Goal: Communication & Community: Answer question/provide support

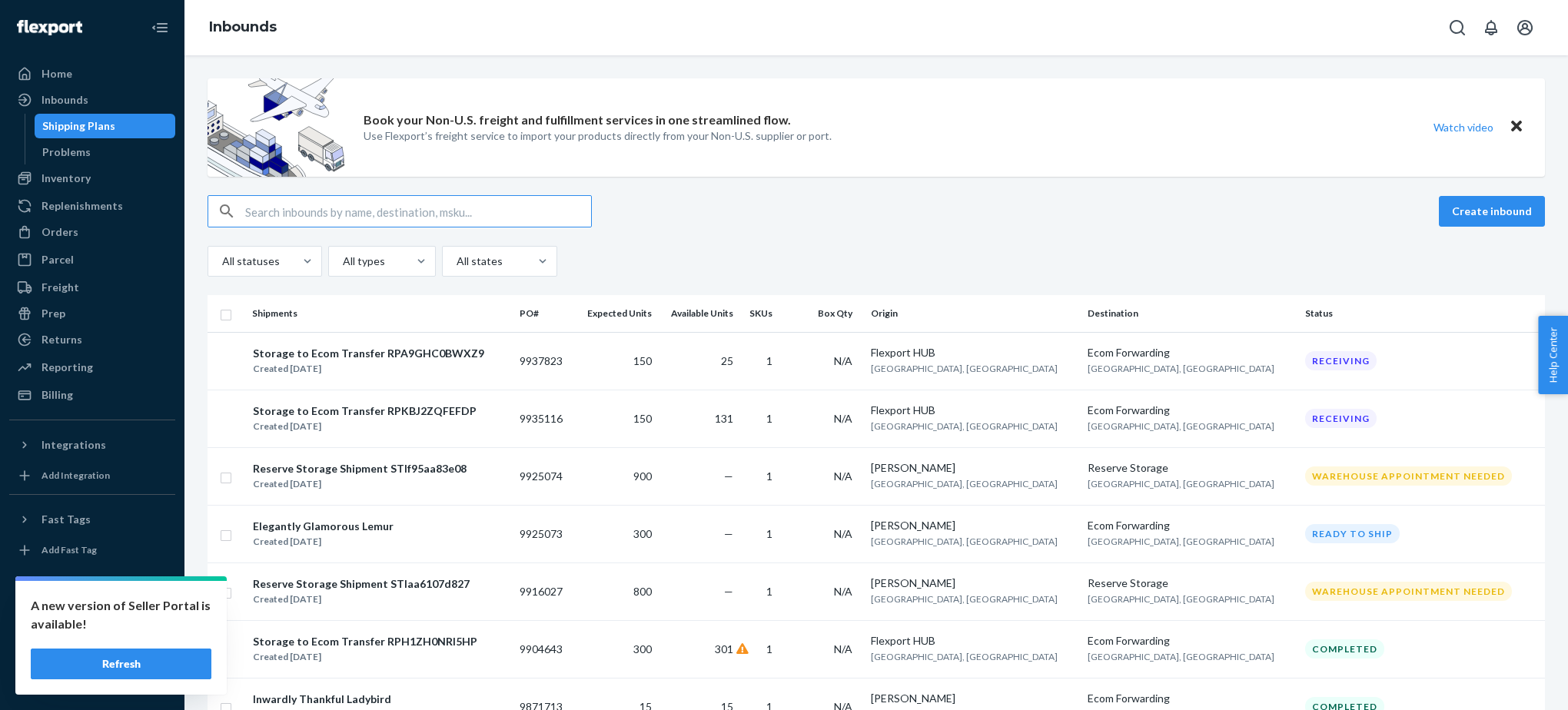
click at [103, 664] on button "Refresh" at bounding box center [121, 664] width 181 height 31
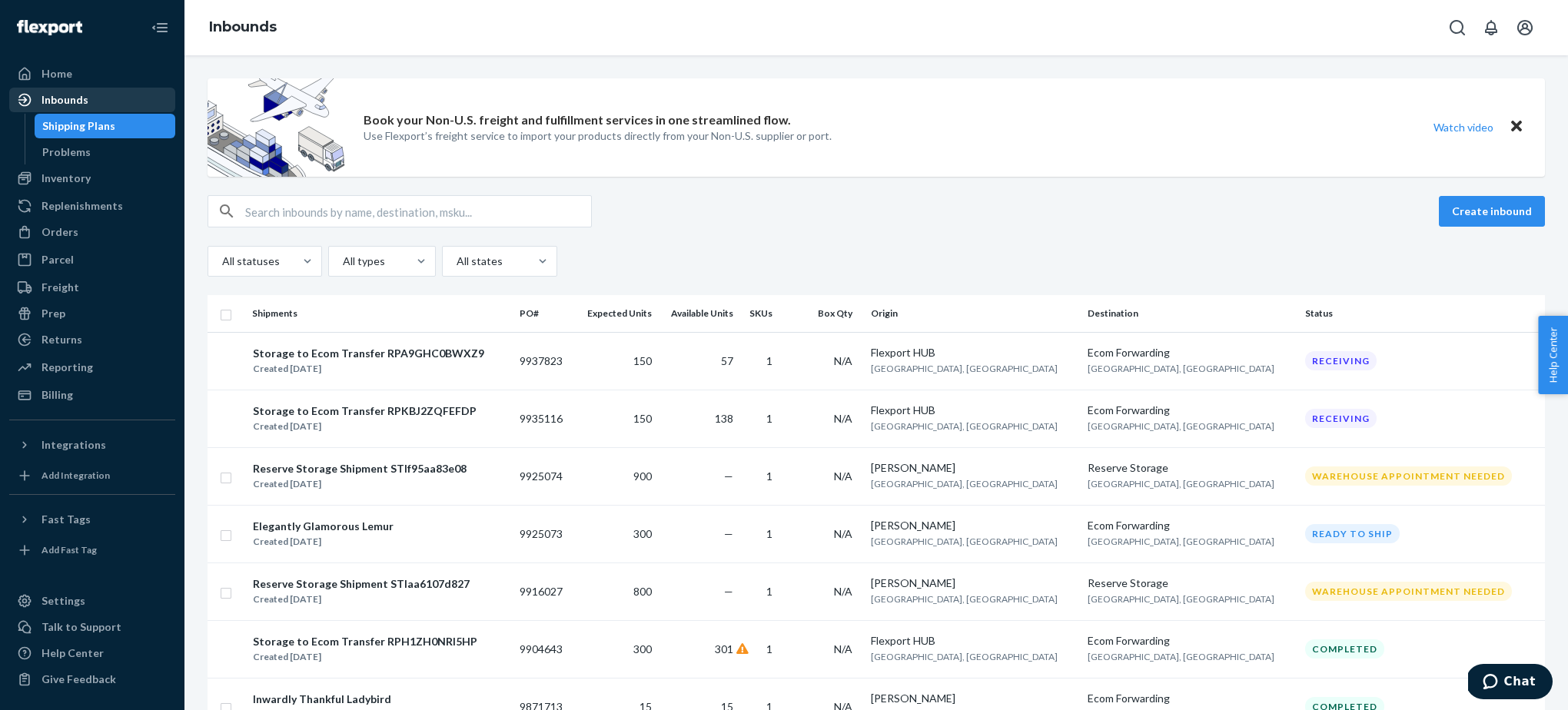
click at [82, 101] on div "Inbounds" at bounding box center [64, 100] width 46 height 16
click at [86, 202] on div "Replenishments" at bounding box center [82, 206] width 82 height 16
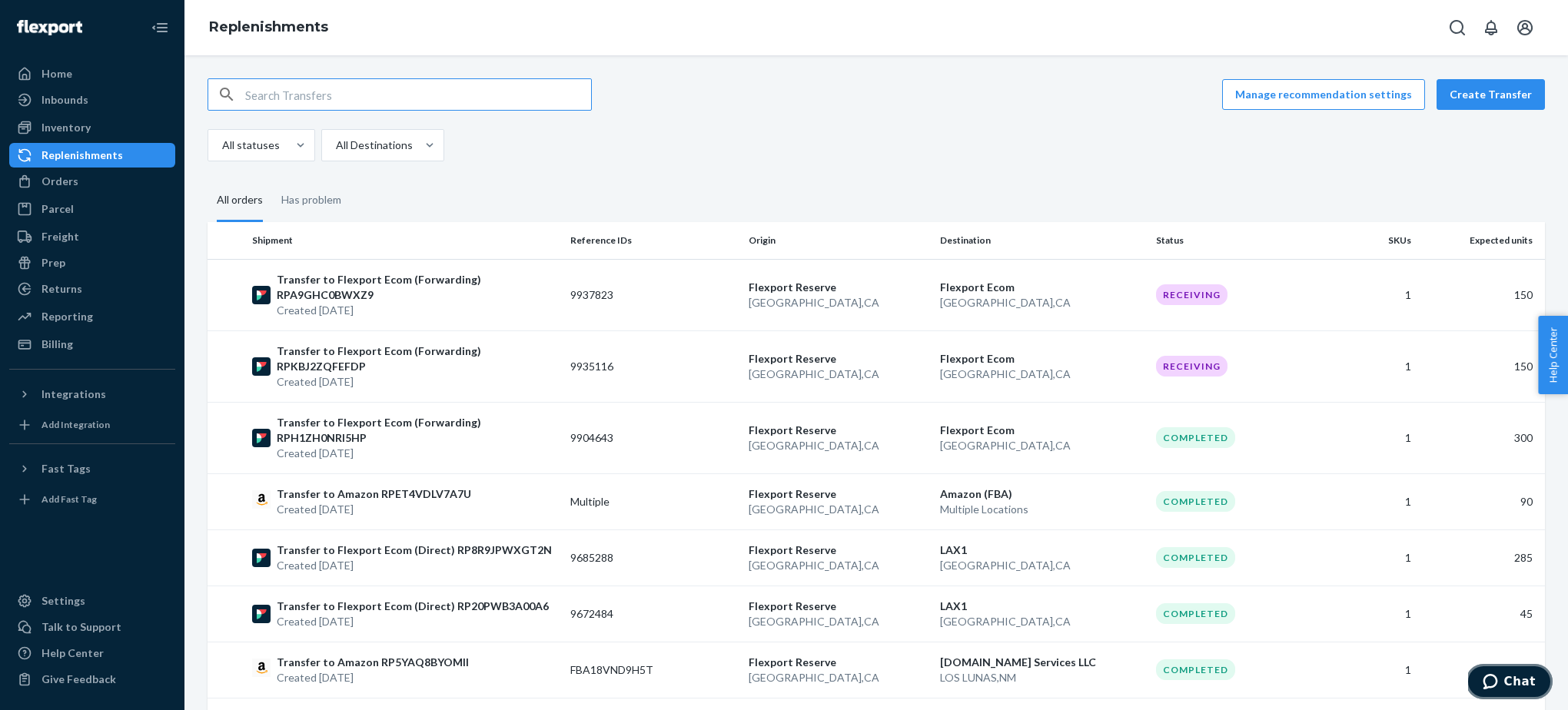
click at [1520, 685] on span "Chat" at bounding box center [1520, 682] width 32 height 14
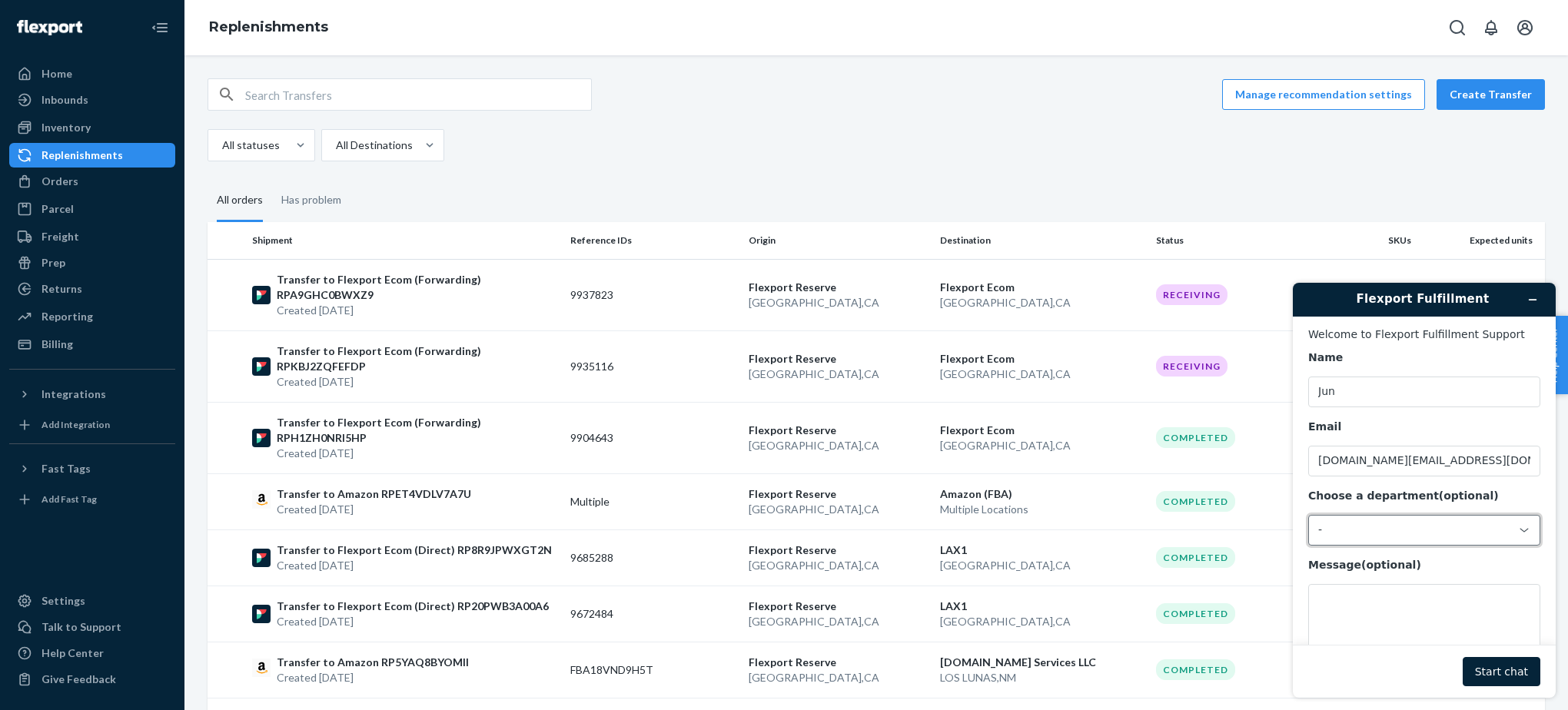
click at [1401, 522] on div "-" at bounding box center [1424, 529] width 232 height 31
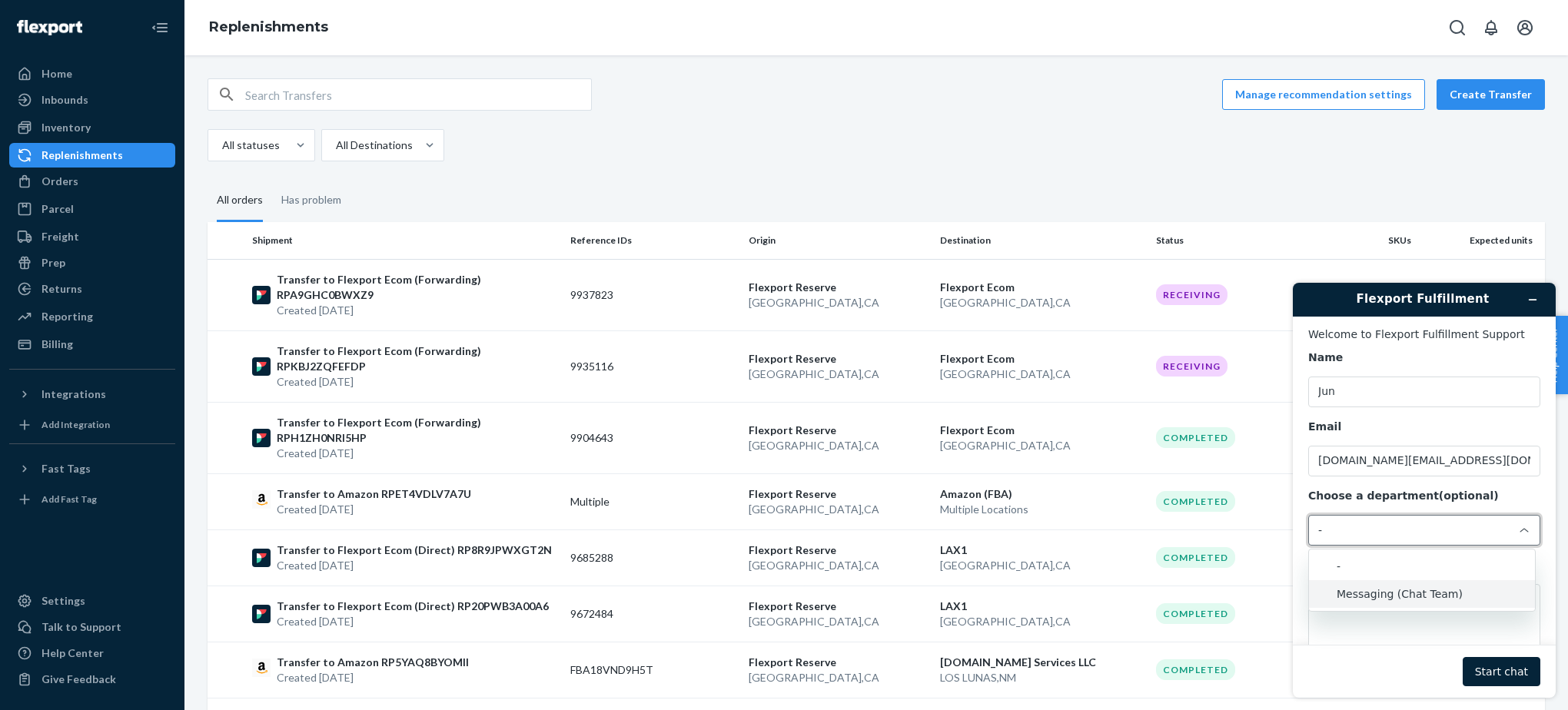
click at [1386, 592] on li "Messaging (Chat Team)" at bounding box center [1422, 594] width 226 height 28
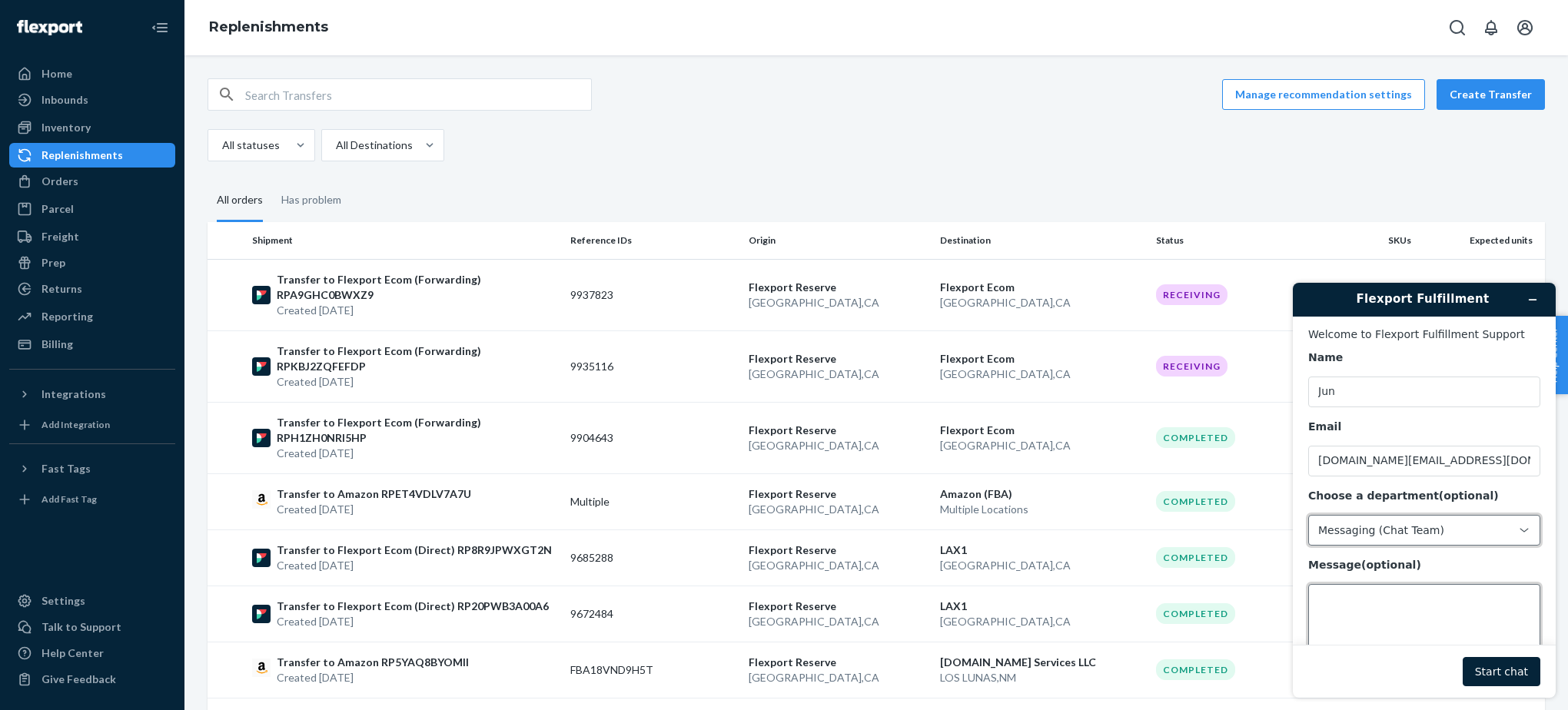
click at [1386, 593] on textarea "Message (optional)" at bounding box center [1424, 627] width 232 height 86
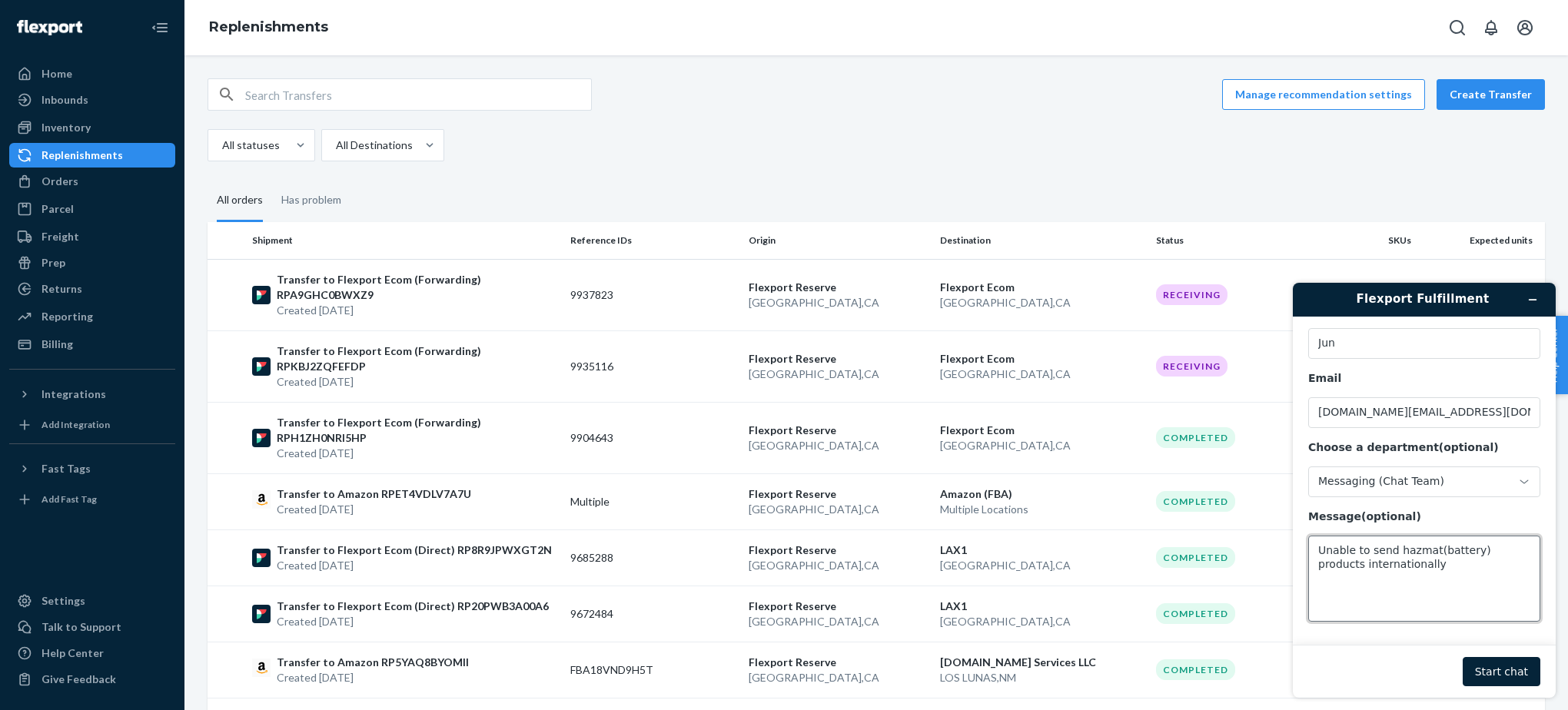
drag, startPoint x: 1394, startPoint y: 554, endPoint x: 1369, endPoint y: 556, distance: 25.1
click at [1369, 556] on textarea "Unable to send hazmat(battery) products internationally" at bounding box center [1424, 579] width 232 height 86
type textarea "Unable to fulfil hazmat(battery) products internationally"
click at [1513, 661] on button "Start chat" at bounding box center [1501, 671] width 78 height 29
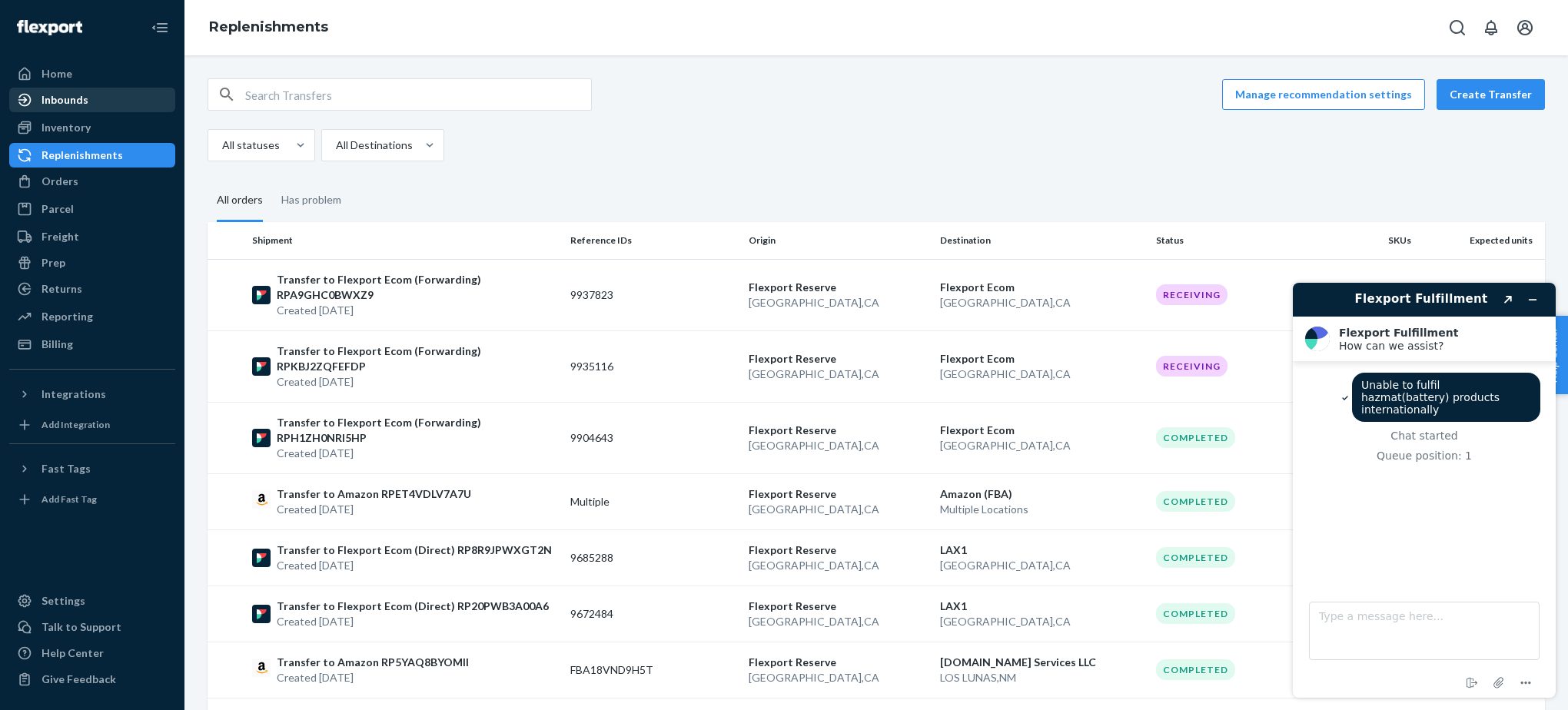
click at [84, 103] on div "Inbounds" at bounding box center [64, 100] width 46 height 16
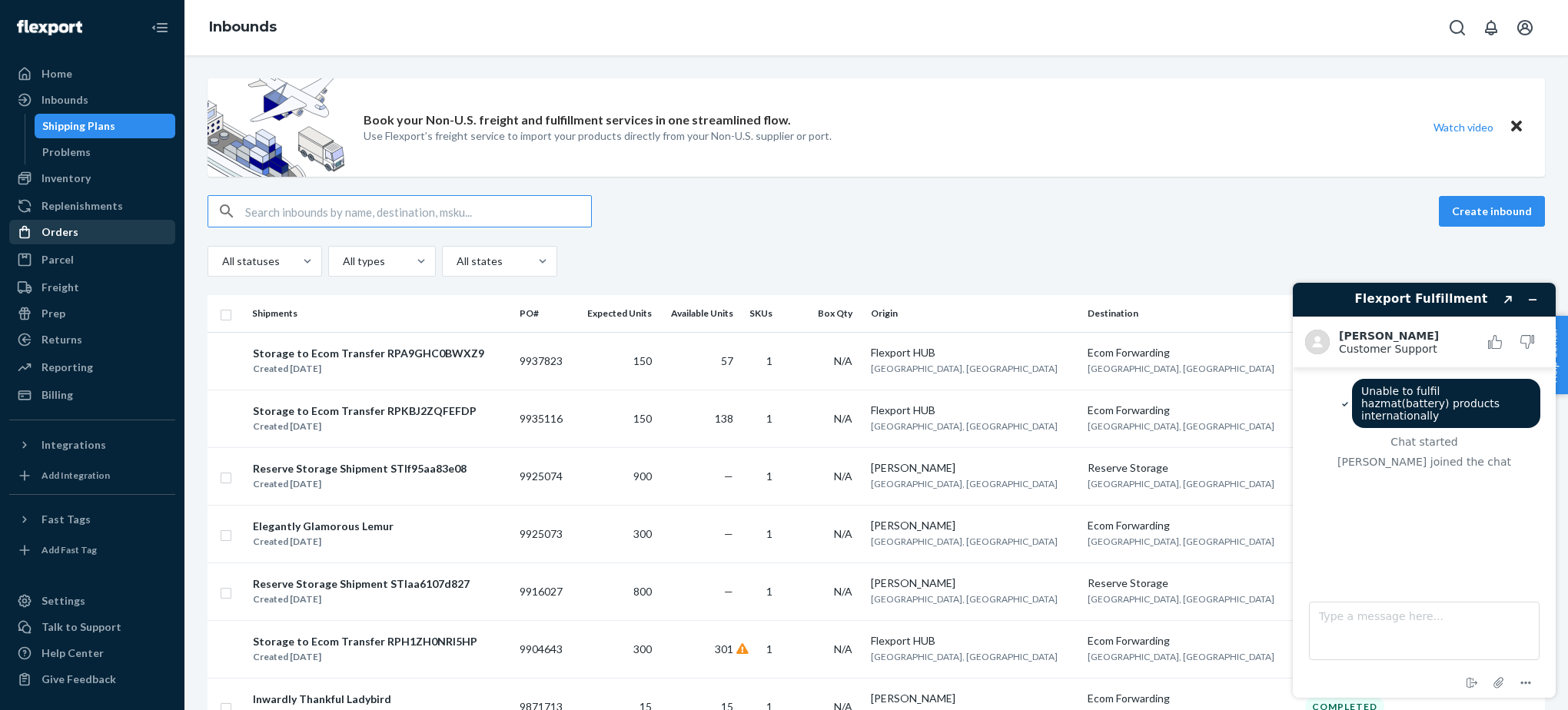
click at [60, 226] on div "Orders" at bounding box center [60, 232] width 37 height 16
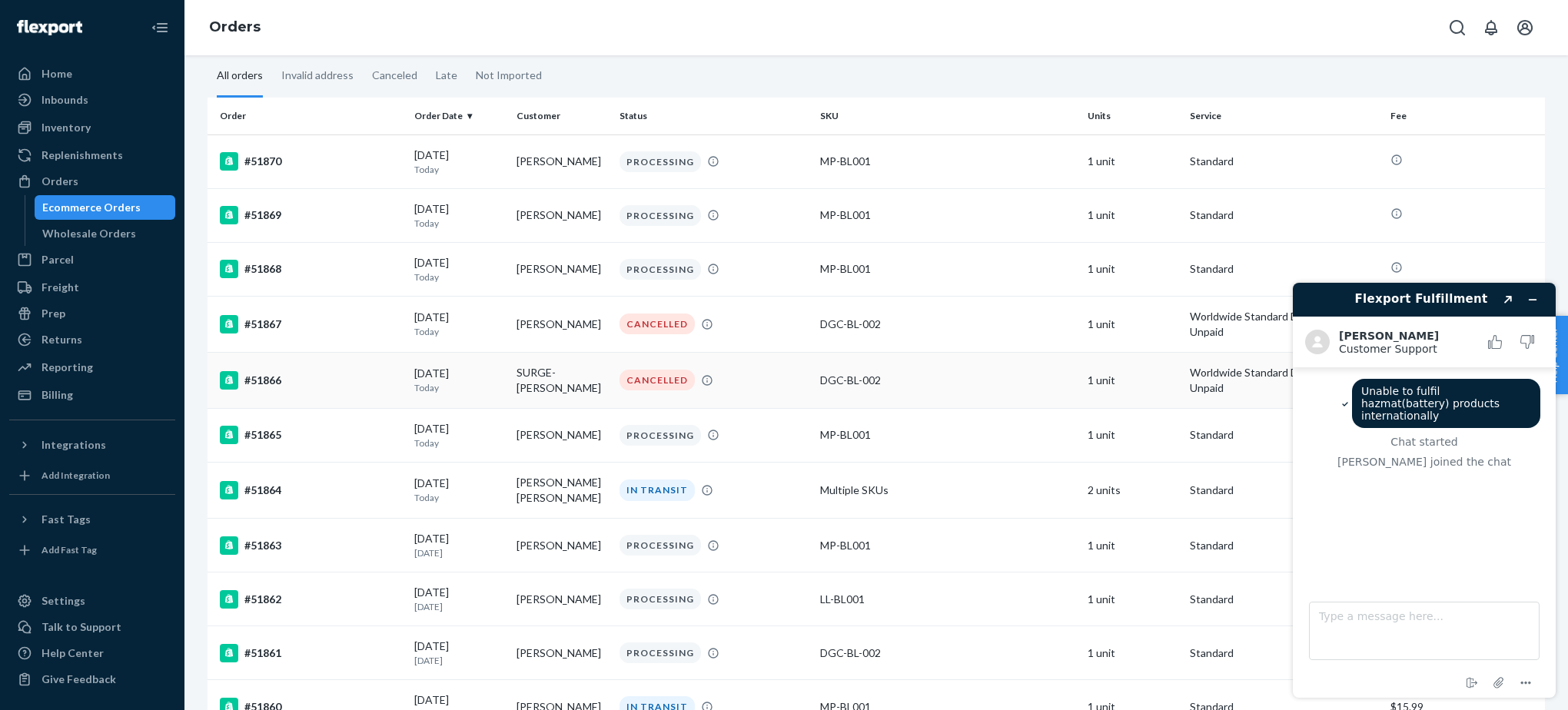
scroll to position [167, 0]
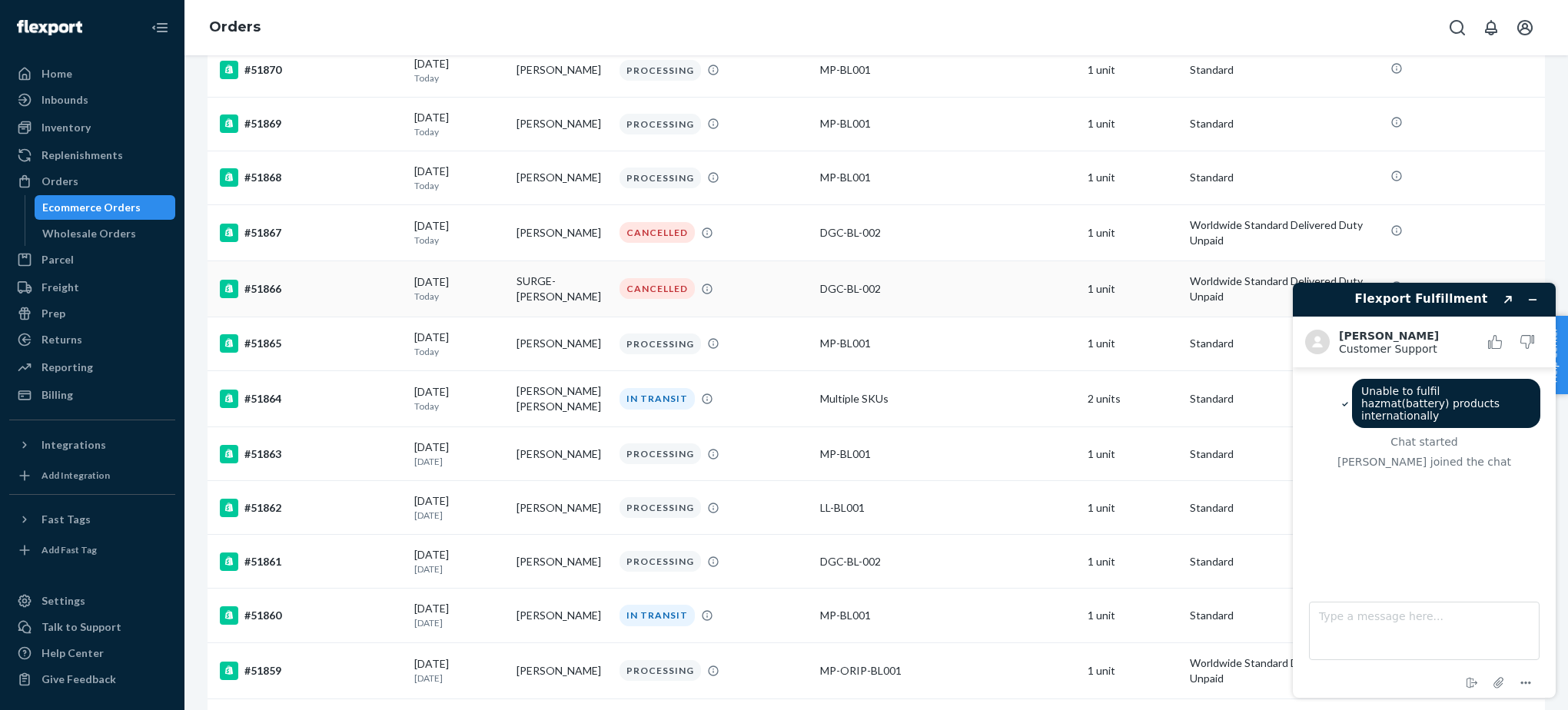
click at [773, 302] on td "CANCELLED" at bounding box center [713, 288] width 201 height 56
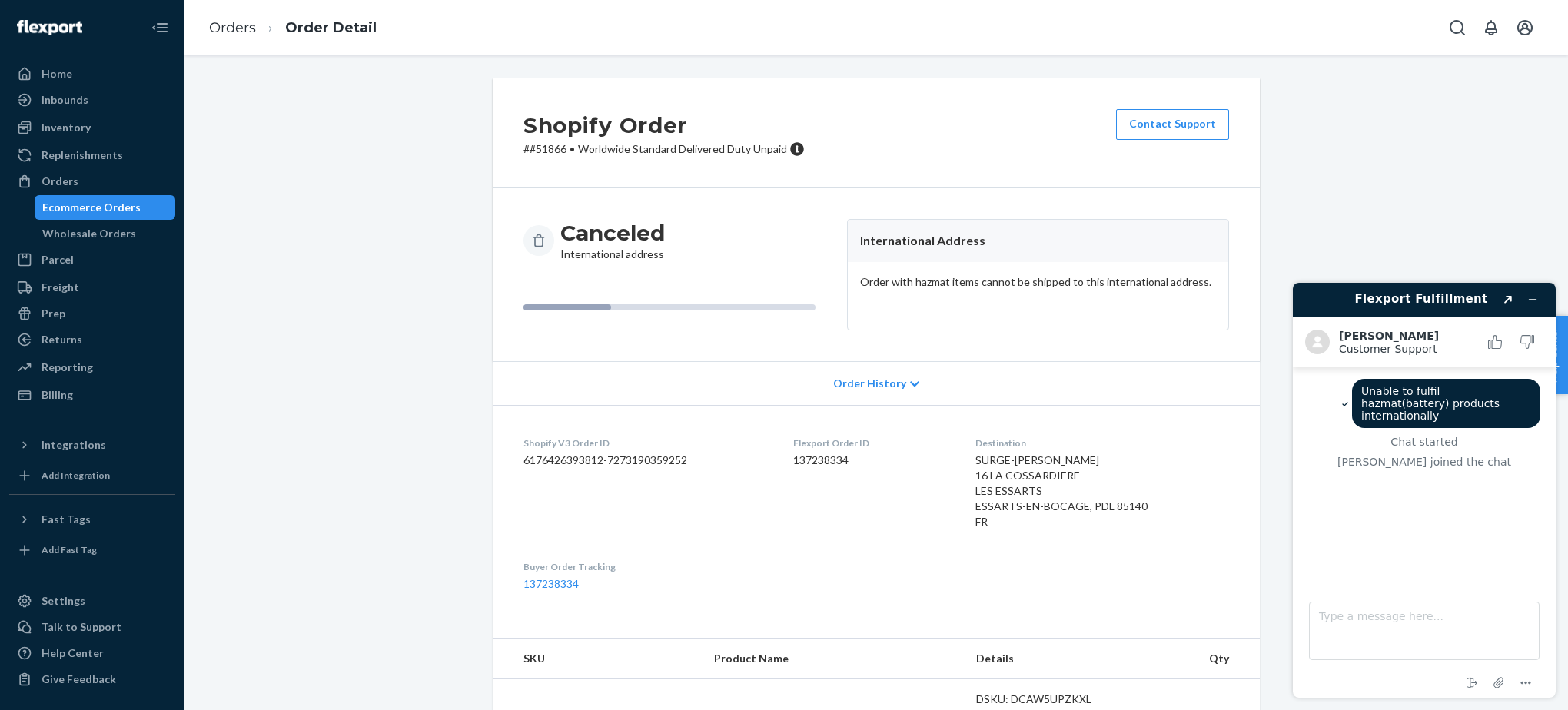
click at [1441, 661] on footer "Type a message here... End chat Attach file Options" at bounding box center [1424, 641] width 263 height 114
click at [1408, 634] on textarea "Type a message here..." at bounding box center [1424, 630] width 231 height 59
type textarea "i"
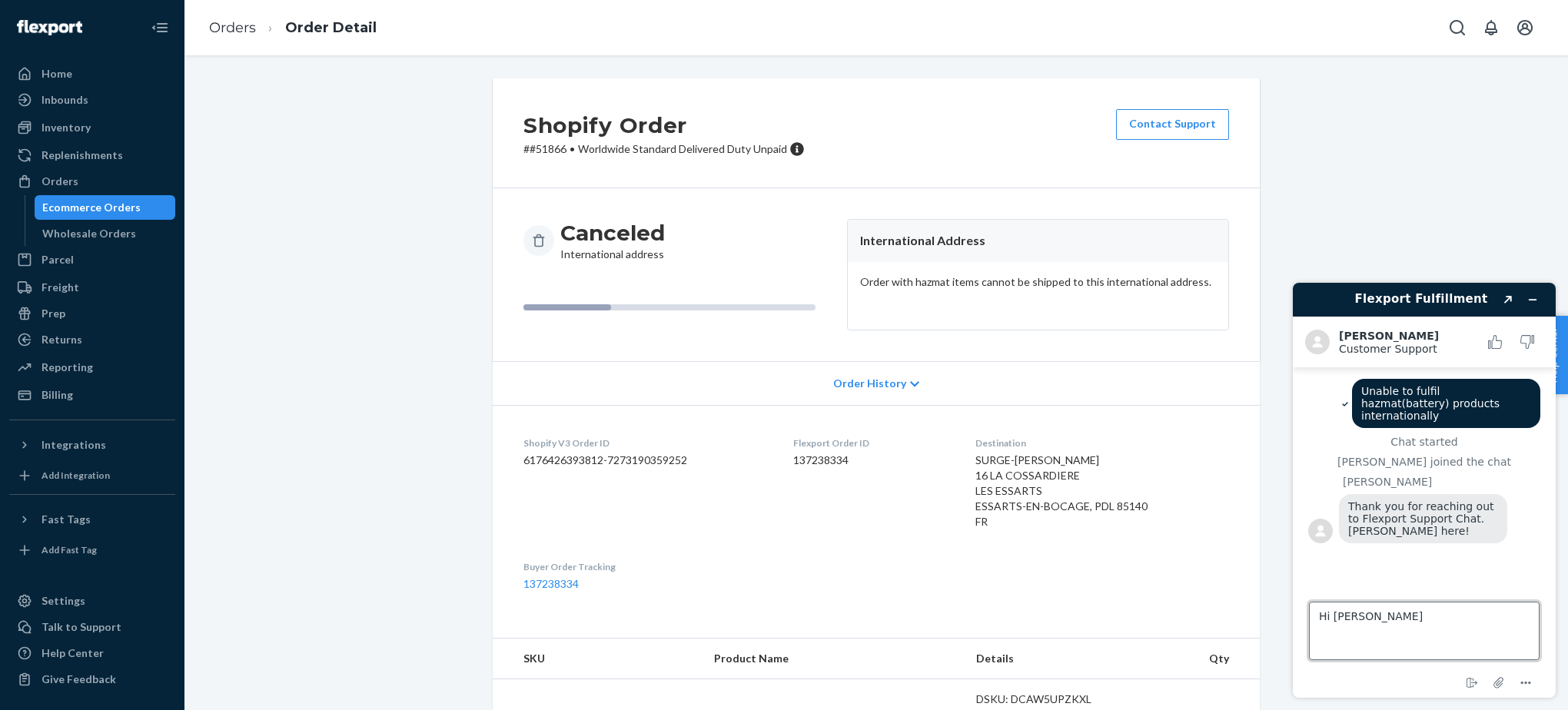
type textarea "Hi [PERSON_NAME],"
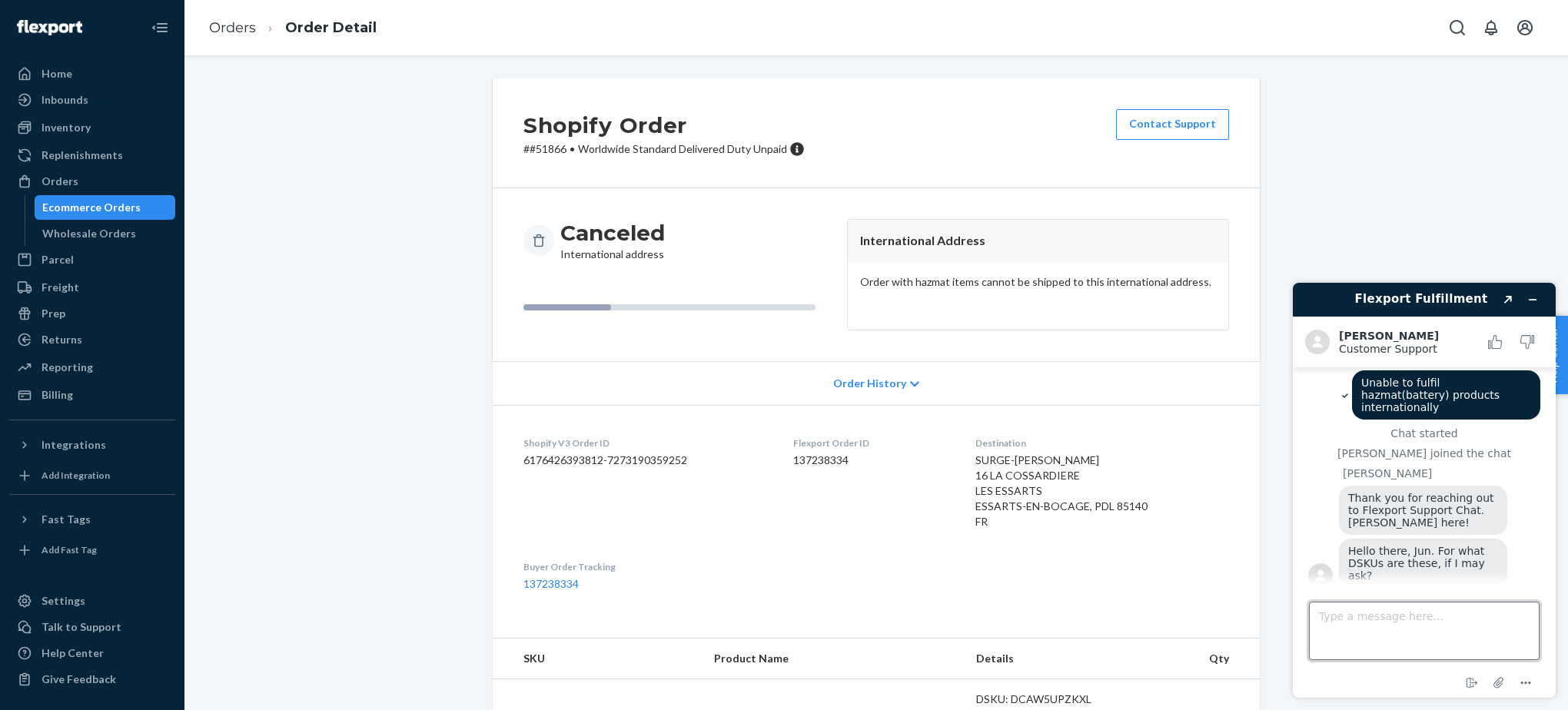
click at [1414, 622] on textarea "Type a message here..." at bounding box center [1424, 630] width 231 height 59
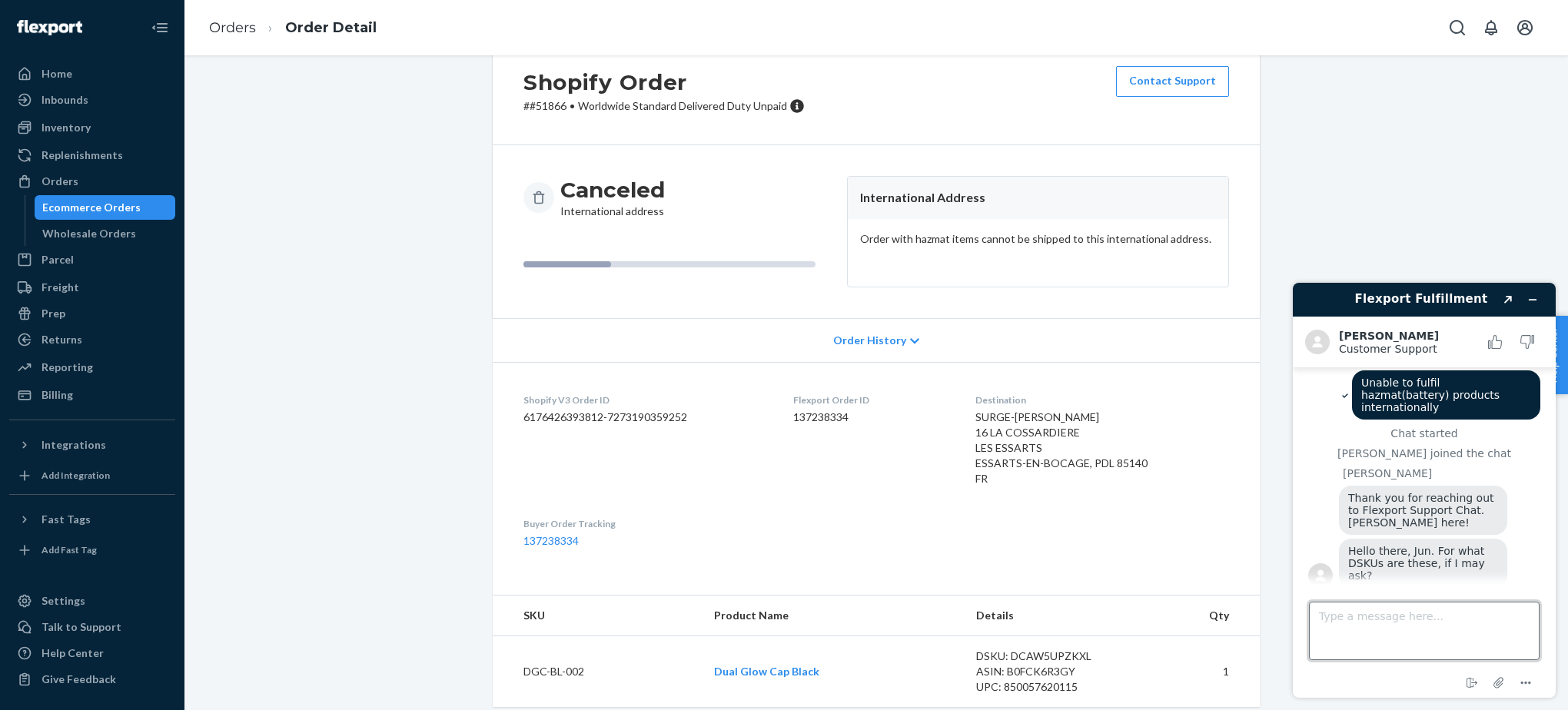
scroll to position [59, 0]
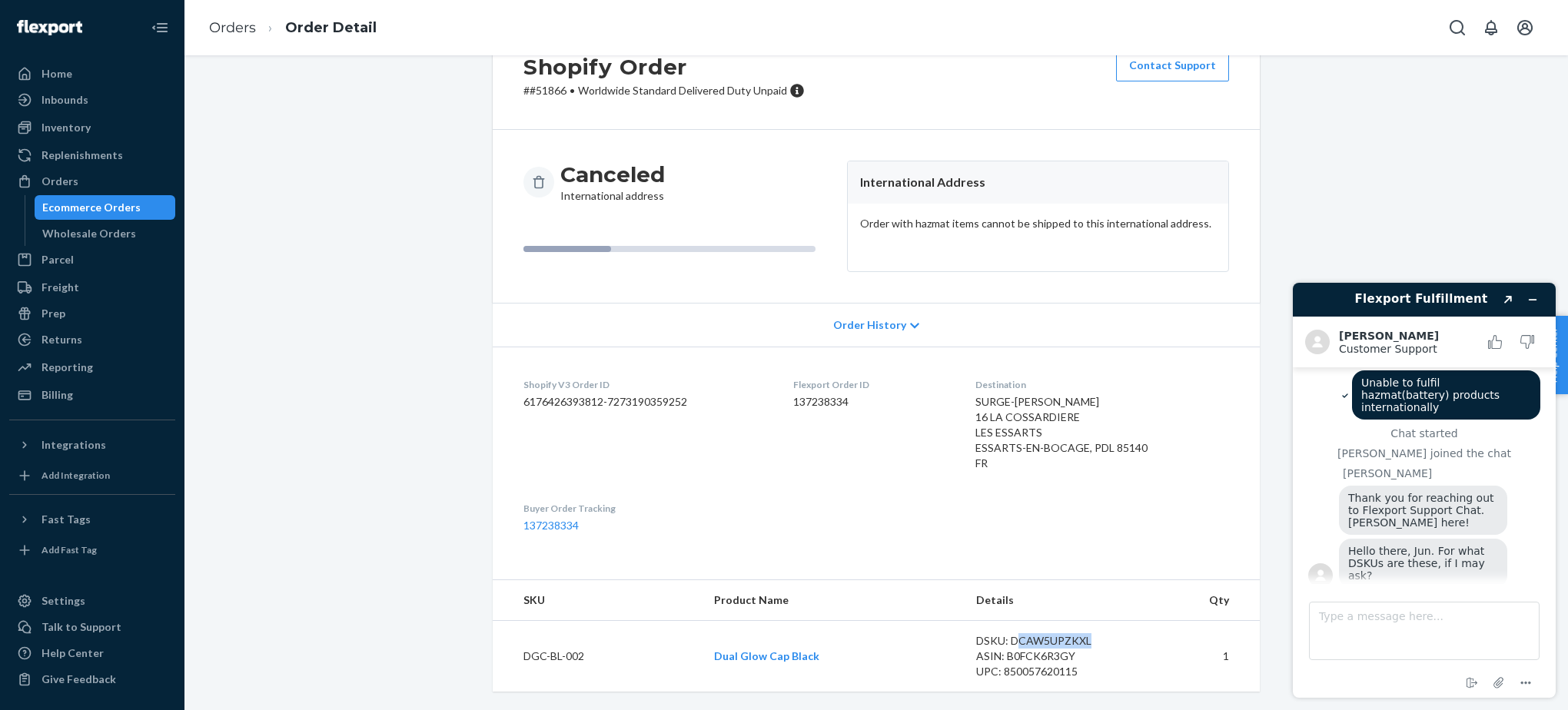
drag, startPoint x: 1015, startPoint y: 643, endPoint x: 1128, endPoint y: 635, distance: 113.3
click at [1128, 635] on td "DSKU: DCAW5UPZKXL ASIN: B0FCK6R3GY UPC: 850057620115" at bounding box center [1048, 657] width 169 height 72
click at [1007, 634] on div "DSKU: DCAW5UPZKXL" at bounding box center [1048, 641] width 145 height 16
drag, startPoint x: 1011, startPoint y: 640, endPoint x: 1099, endPoint y: 640, distance: 88.0
click at [1099, 640] on div "DSKU: DCAW5UPZKXL" at bounding box center [1048, 641] width 145 height 16
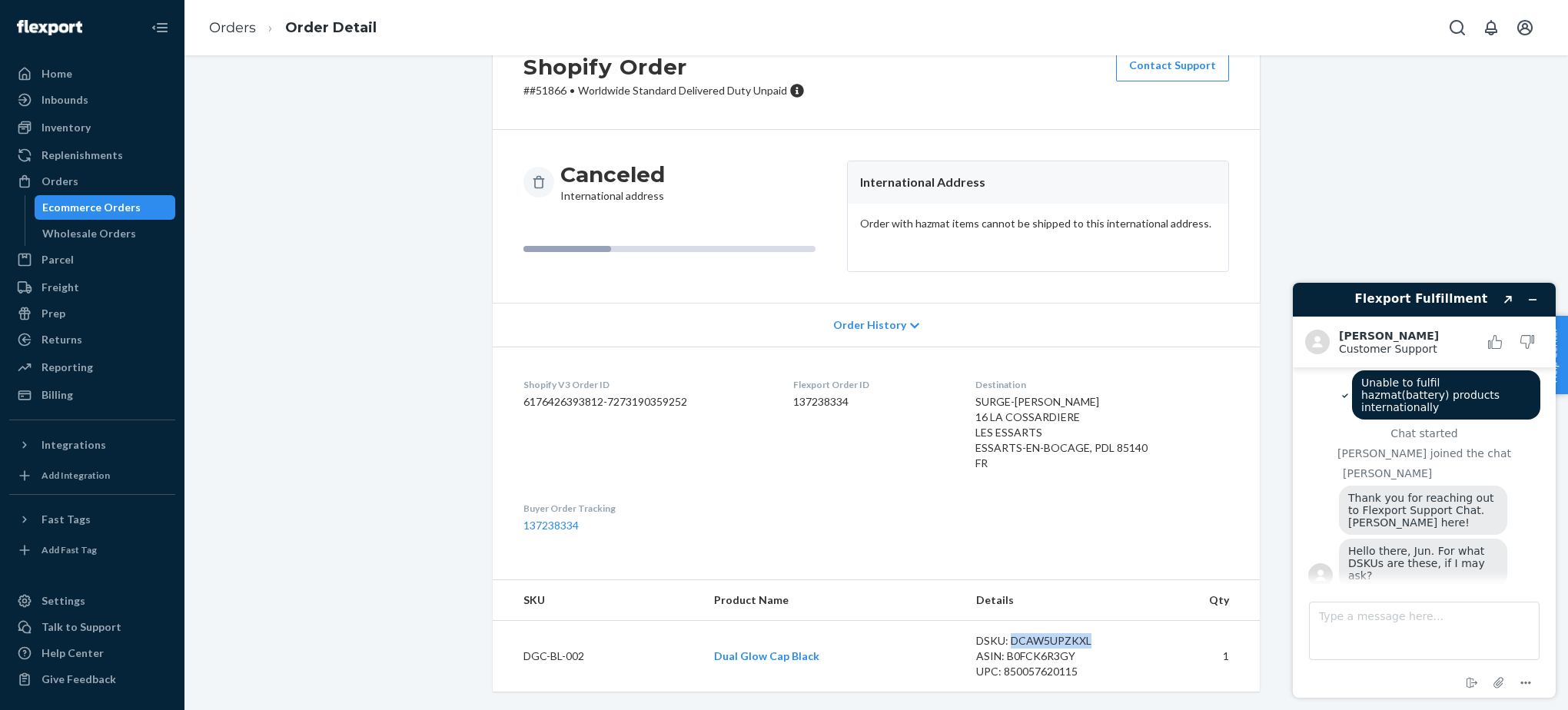
copy div "DCAW5UPZKXL"
click at [1435, 629] on textarea "Type a message here..." at bounding box center [1424, 630] width 231 height 59
paste textarea "DCAW5UPZKXL"
type textarea "DCAW5UPZKXL"
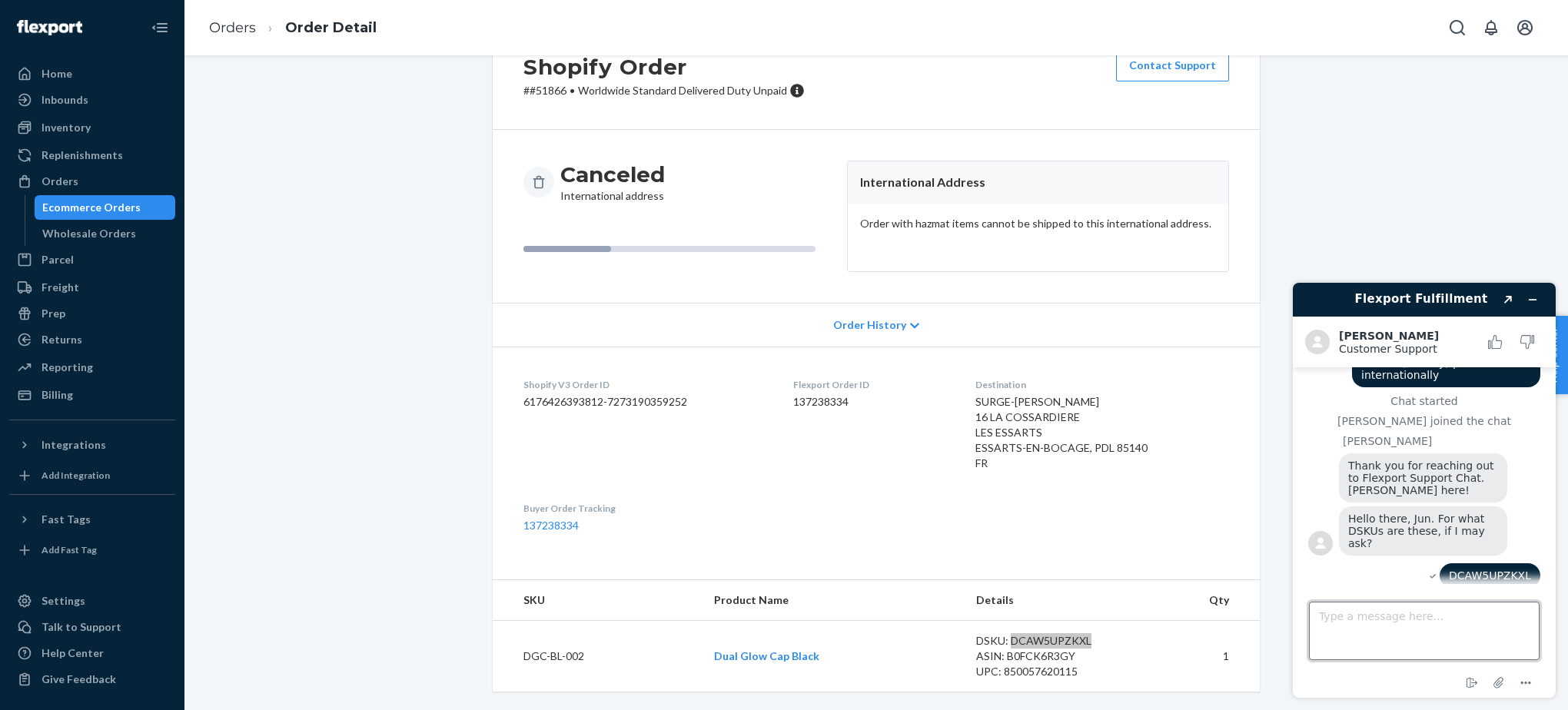
scroll to position [131, 0]
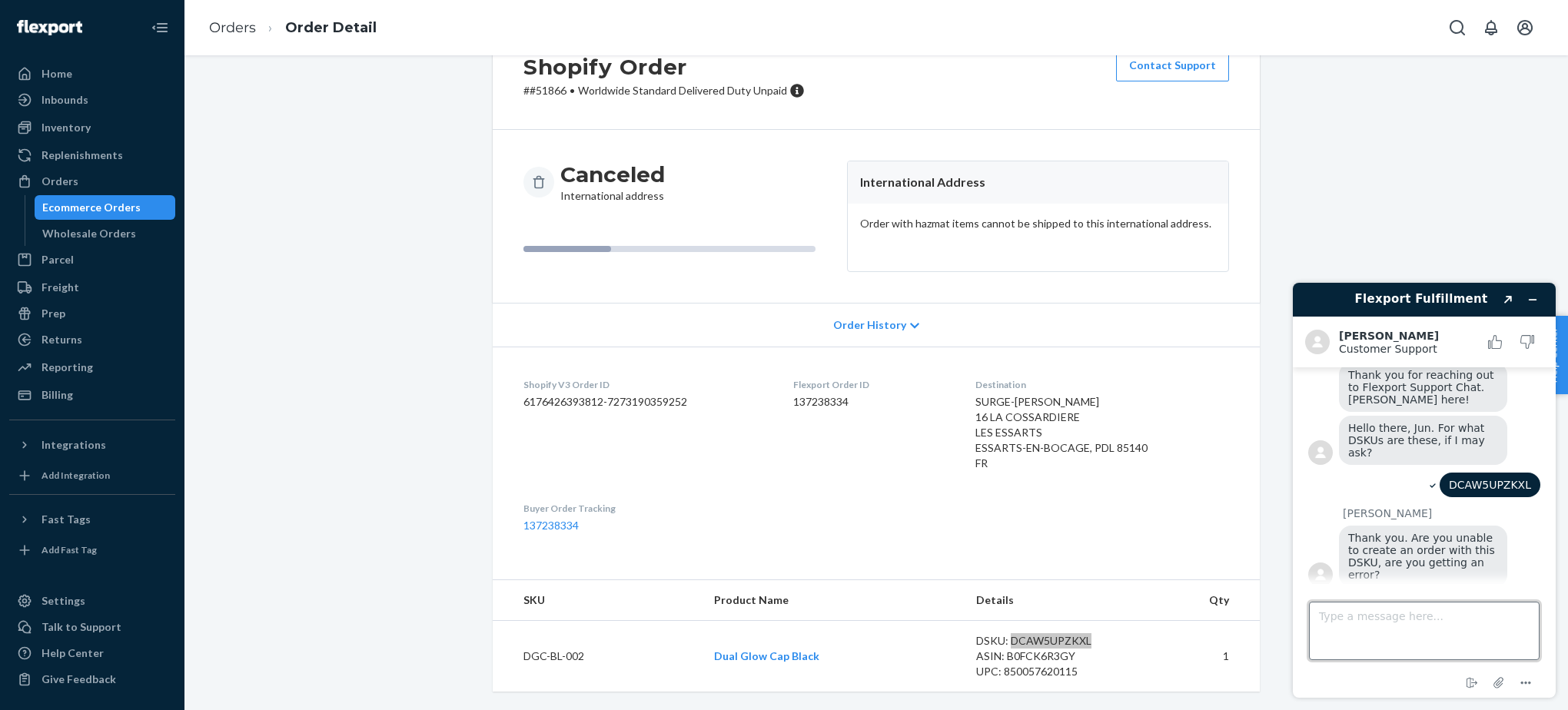
click at [1390, 616] on textarea "Type a message here..." at bounding box center [1424, 630] width 231 height 59
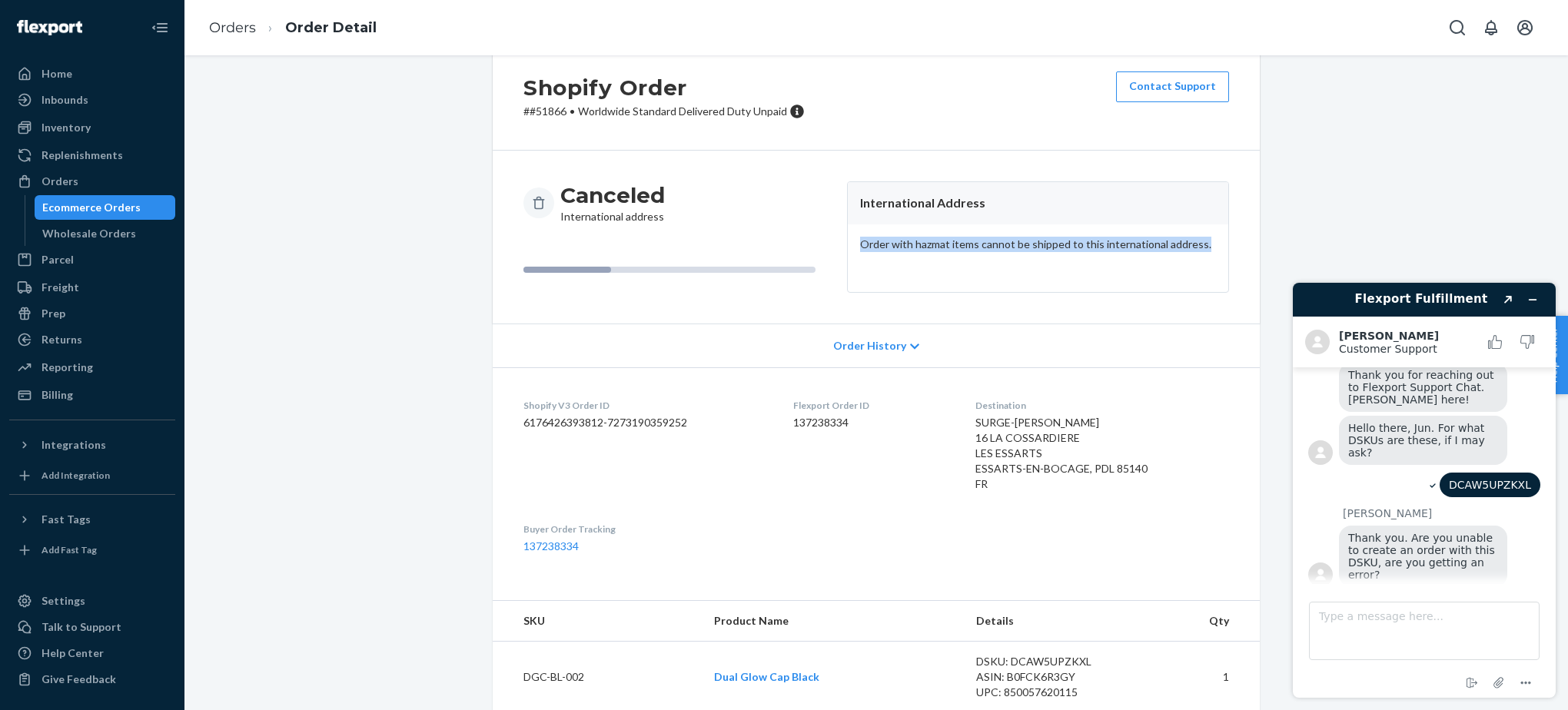
drag, startPoint x: 864, startPoint y: 245, endPoint x: 1266, endPoint y: 238, distance: 402.1
click at [1266, 238] on div "Shopify Order # #51866 • Worldwide Standard Delivered Duty Unpaid Contact Suppo…" at bounding box center [876, 376] width 790 height 671
copy p "Order with hazmat items cannot be shipped to this international address."
click at [1333, 625] on textarea "Type a message here..." at bounding box center [1424, 630] width 231 height 59
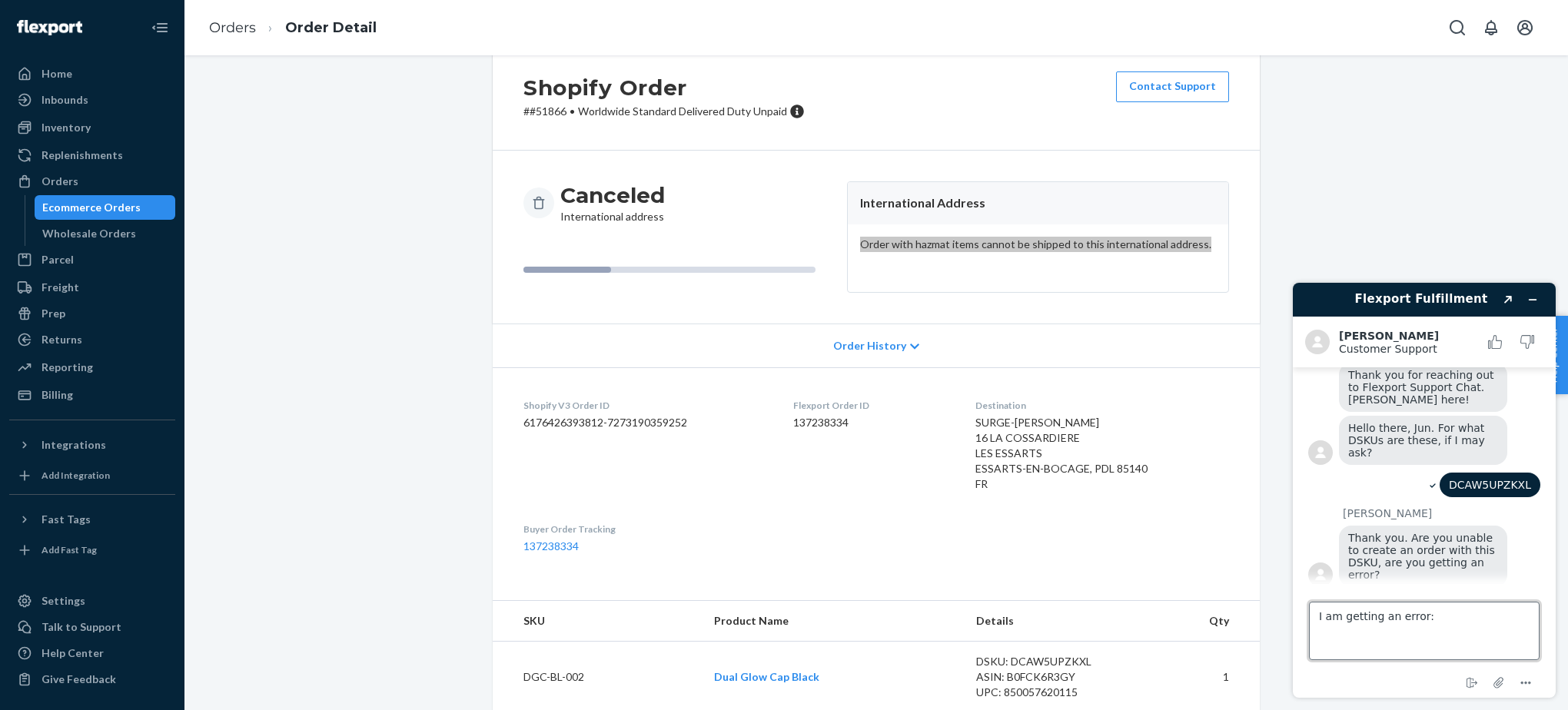
paste textarea "Order with hazmat items cannot be shipped to this international address."
type textarea "I am getting an error: Order with hazmat items cannot be shipped to this intern…"
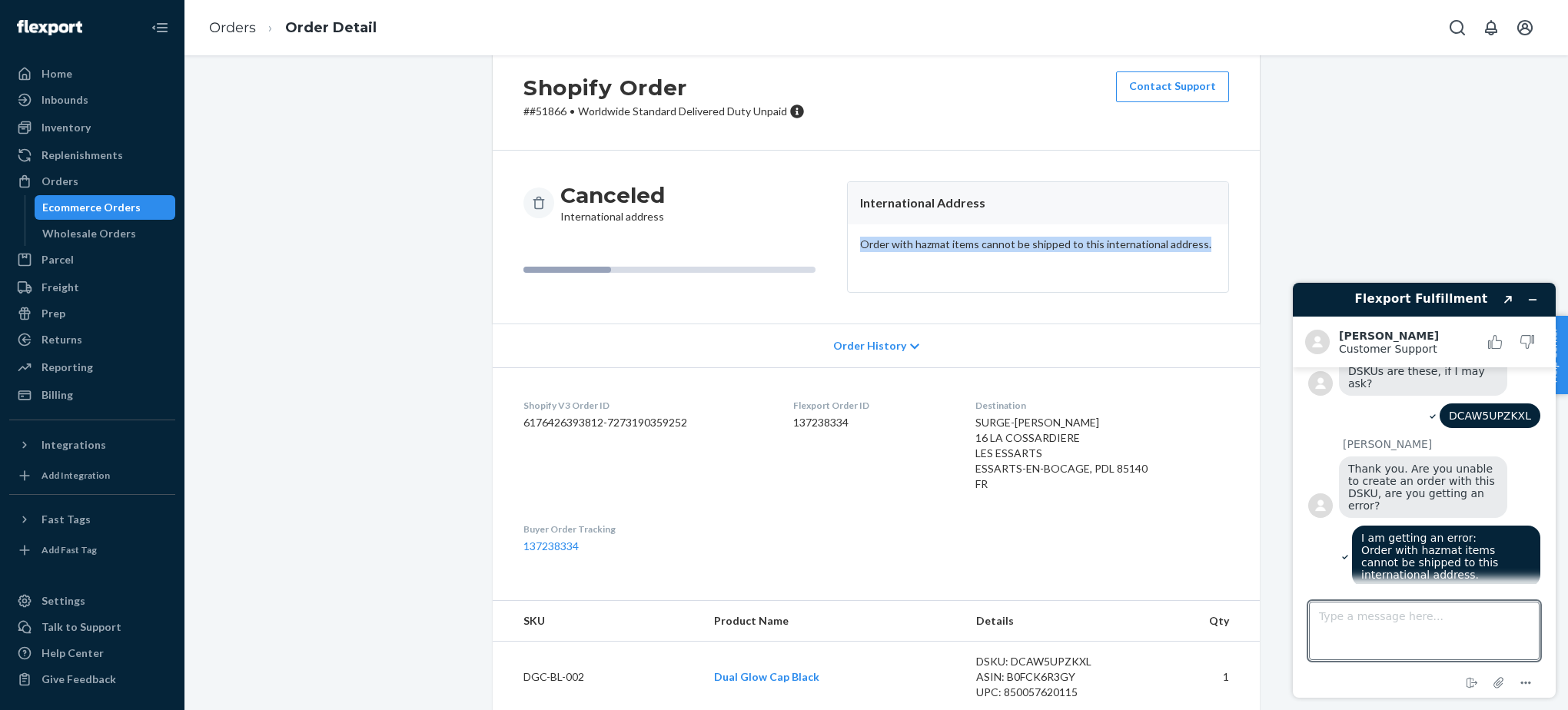
click at [885, 344] on span "Order History" at bounding box center [869, 346] width 73 height 16
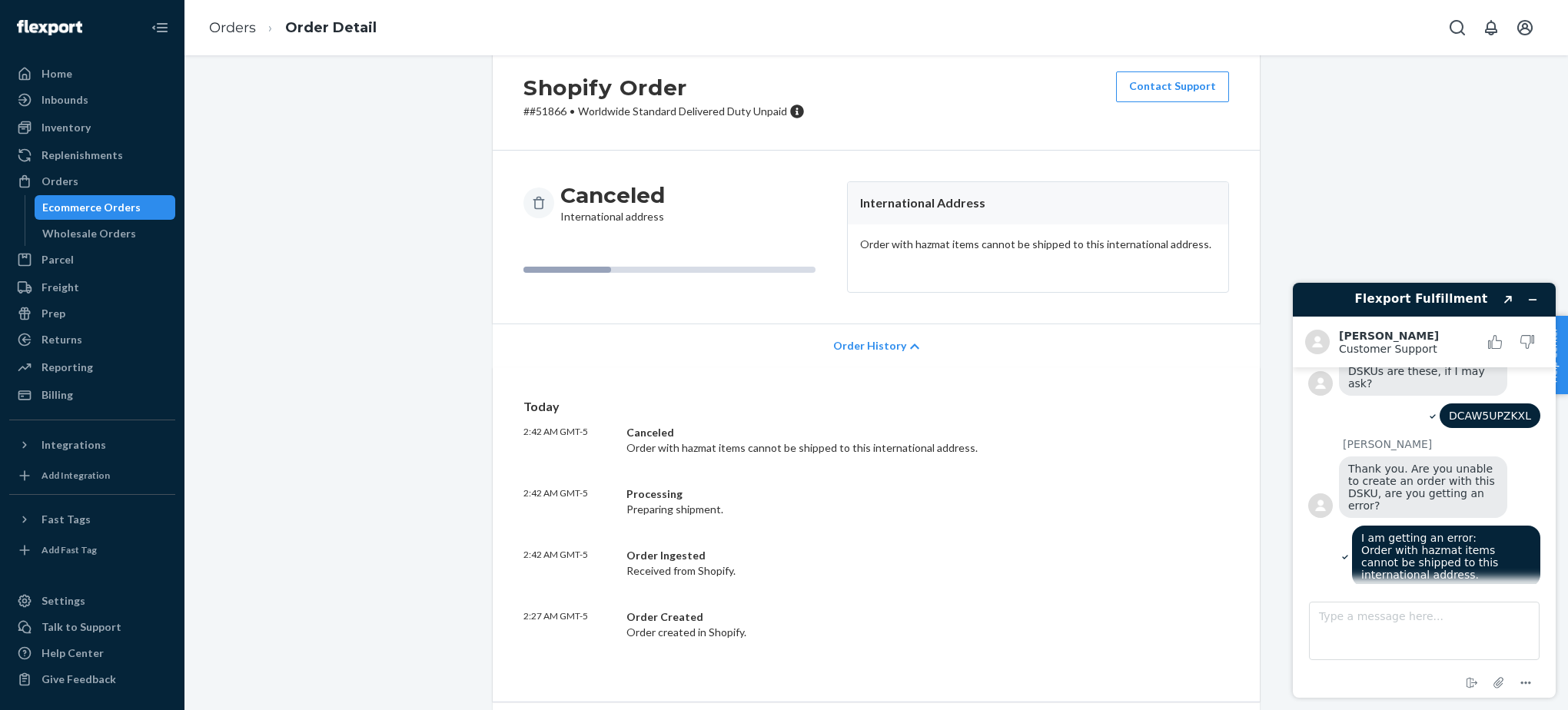
click at [881, 344] on span "Order History" at bounding box center [869, 346] width 73 height 16
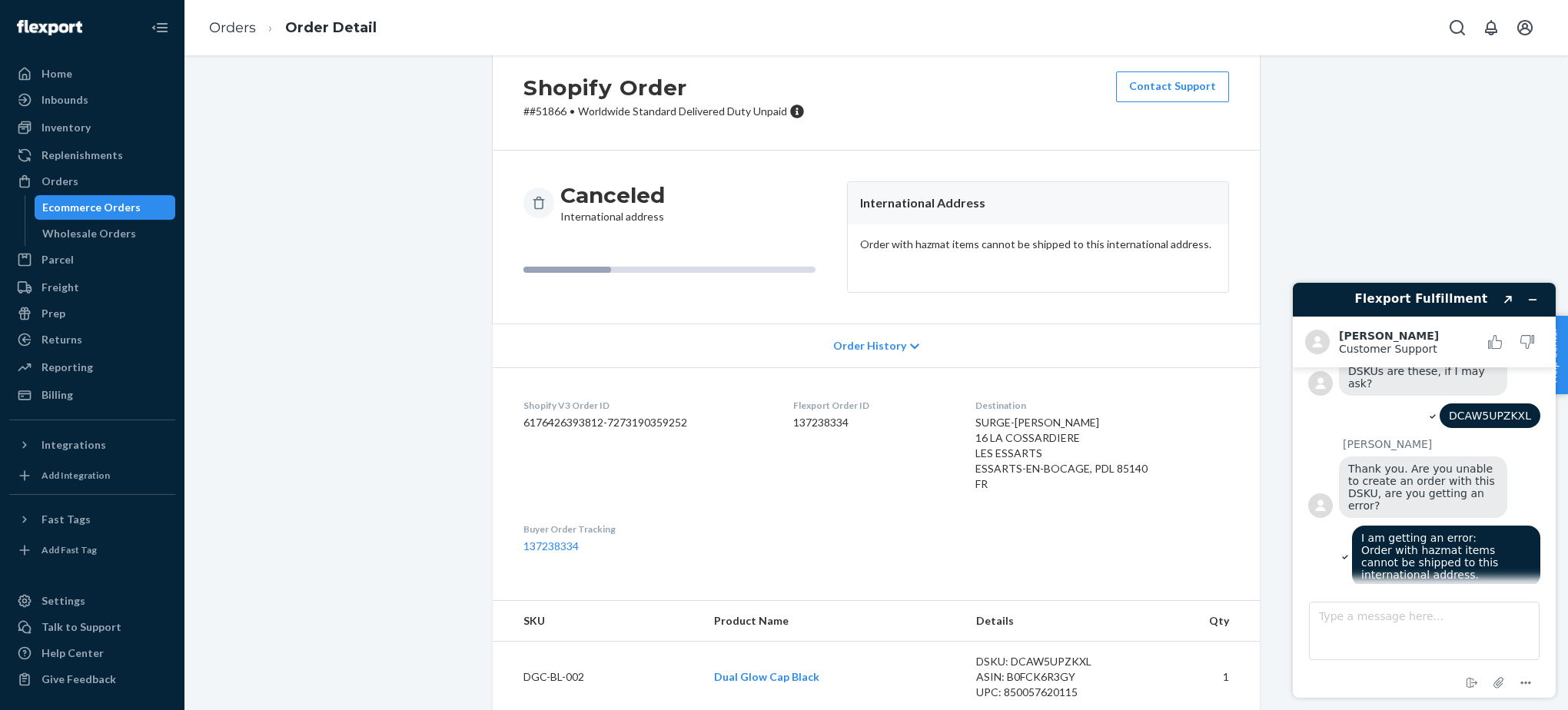
scroll to position [59, 0]
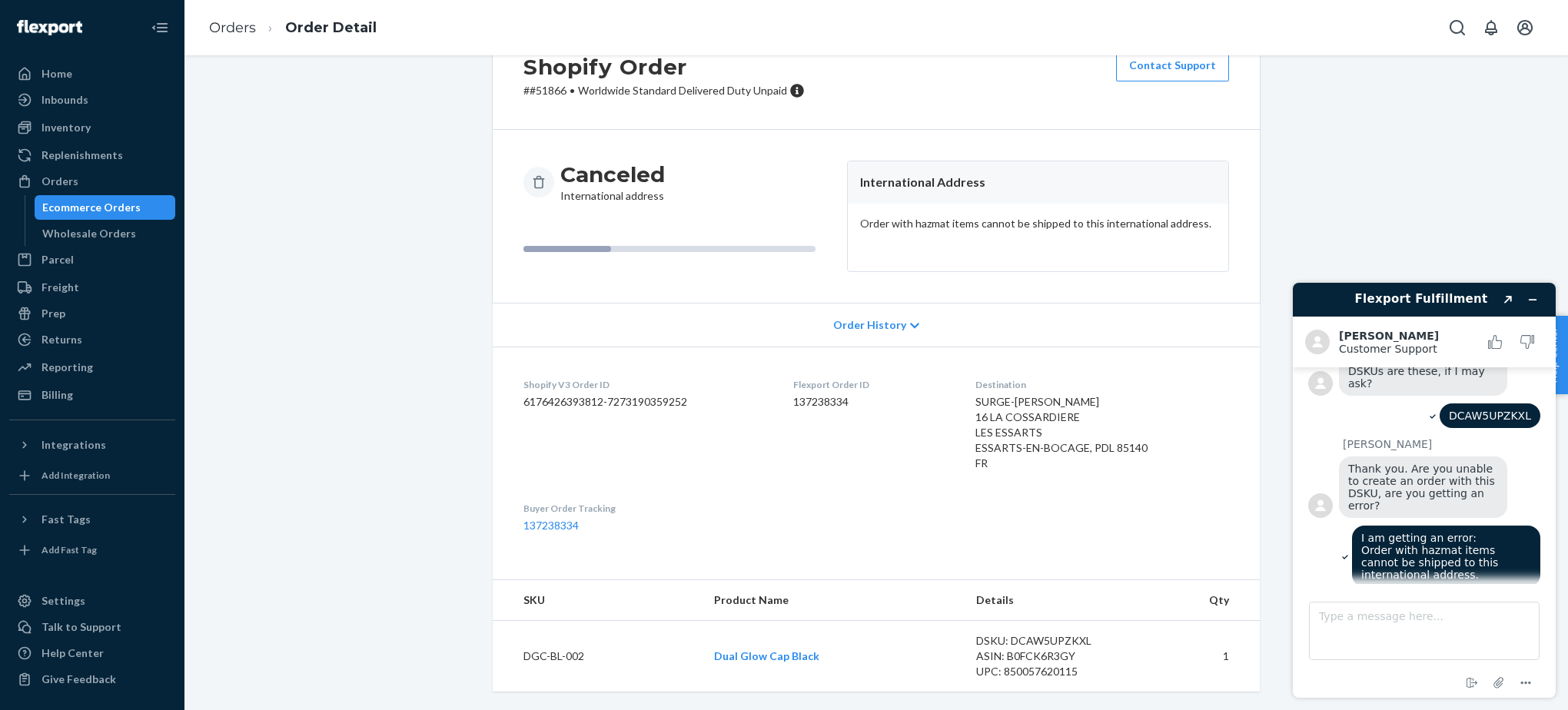
click at [396, 366] on div "Shopify Order # #51866 • Worldwide Standard Delivered Duty Unpaid Contact Suppo…" at bounding box center [876, 365] width 1360 height 690
click at [819, 295] on div "Canceled International address International Address Order with hazmat items ca…" at bounding box center [876, 216] width 767 height 173
click at [1259, 467] on dl "Shopify V3 Order ID 6176426393812-7273190359252 Flexport Order ID 137238334 Des…" at bounding box center [876, 455] width 767 height 217
click at [1443, 620] on textarea "Type a message here..." at bounding box center [1424, 630] width 231 height 59
type textarea "We have already submitted all proper documents for this product"
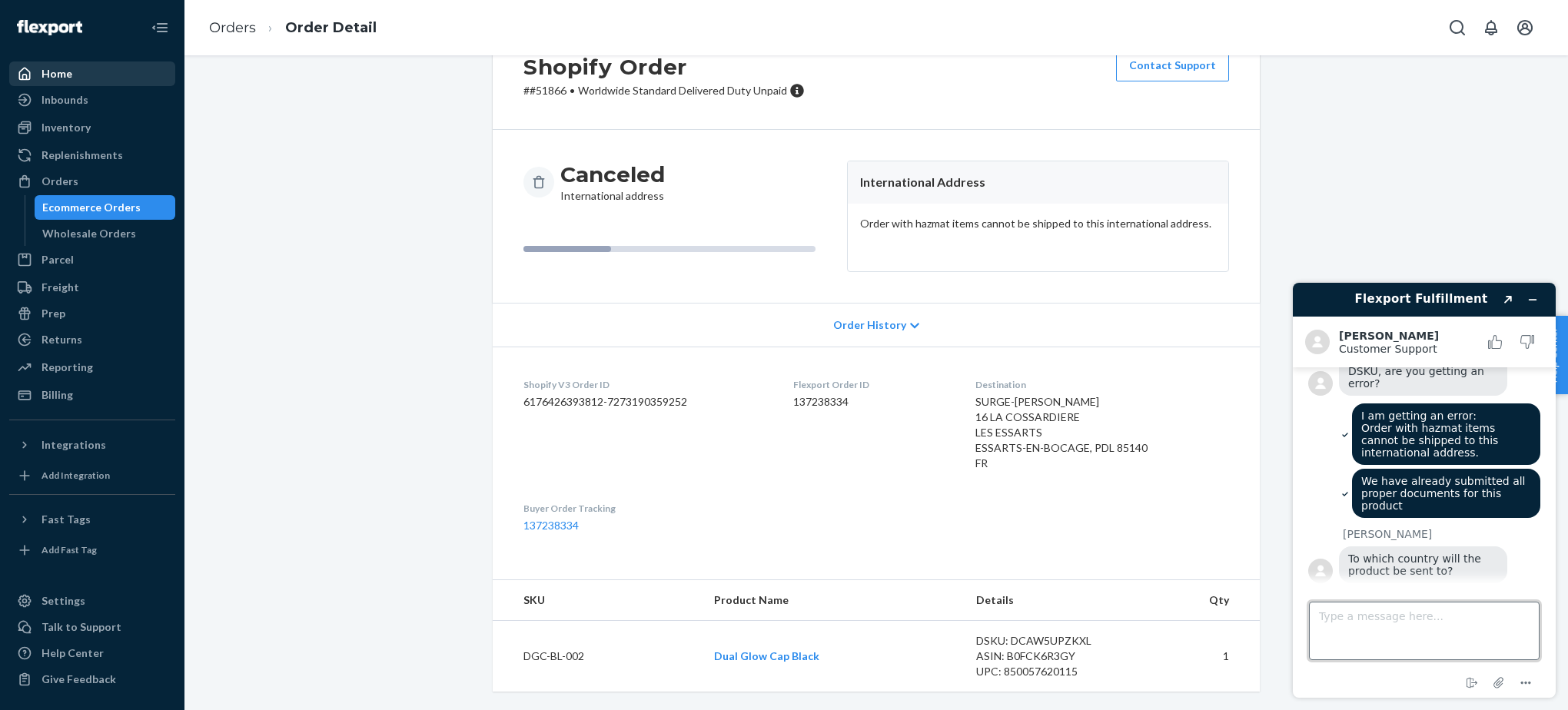
scroll to position [319, 0]
click at [60, 82] on div "Home" at bounding box center [92, 74] width 163 height 22
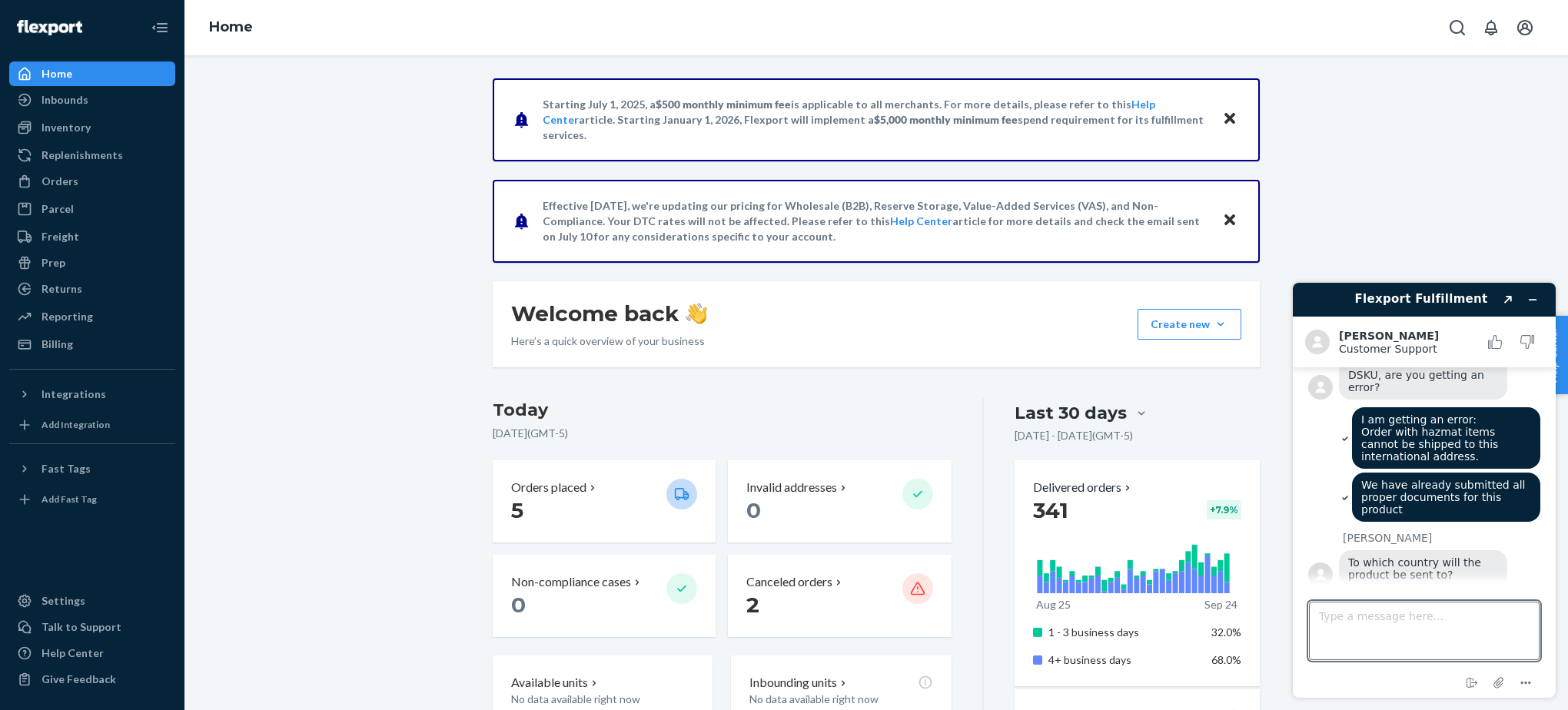
click at [1365, 631] on textarea "Type a message here..." at bounding box center [1424, 630] width 231 height 59
click at [84, 183] on div "Orders" at bounding box center [92, 181] width 163 height 22
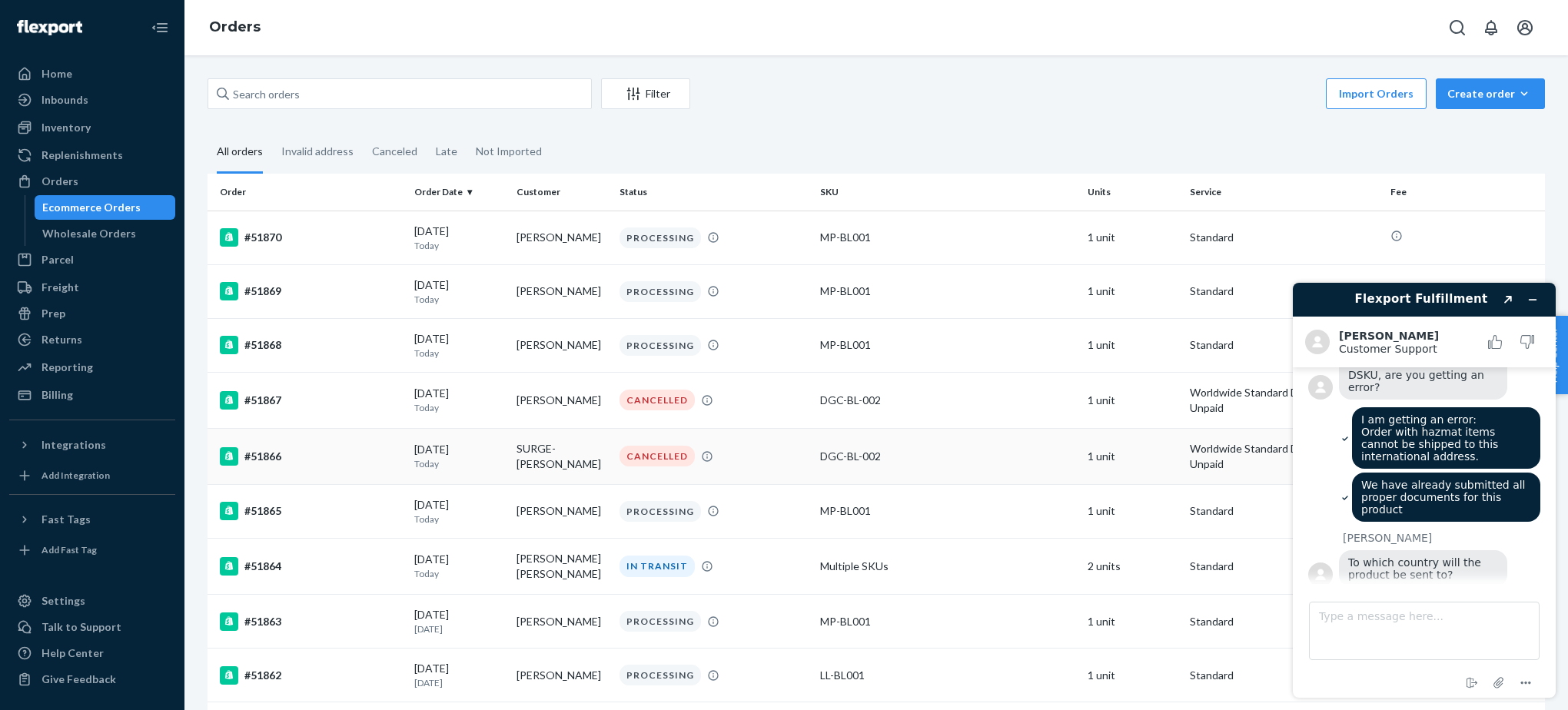
click at [801, 458] on div "CANCELLED" at bounding box center [714, 456] width 195 height 21
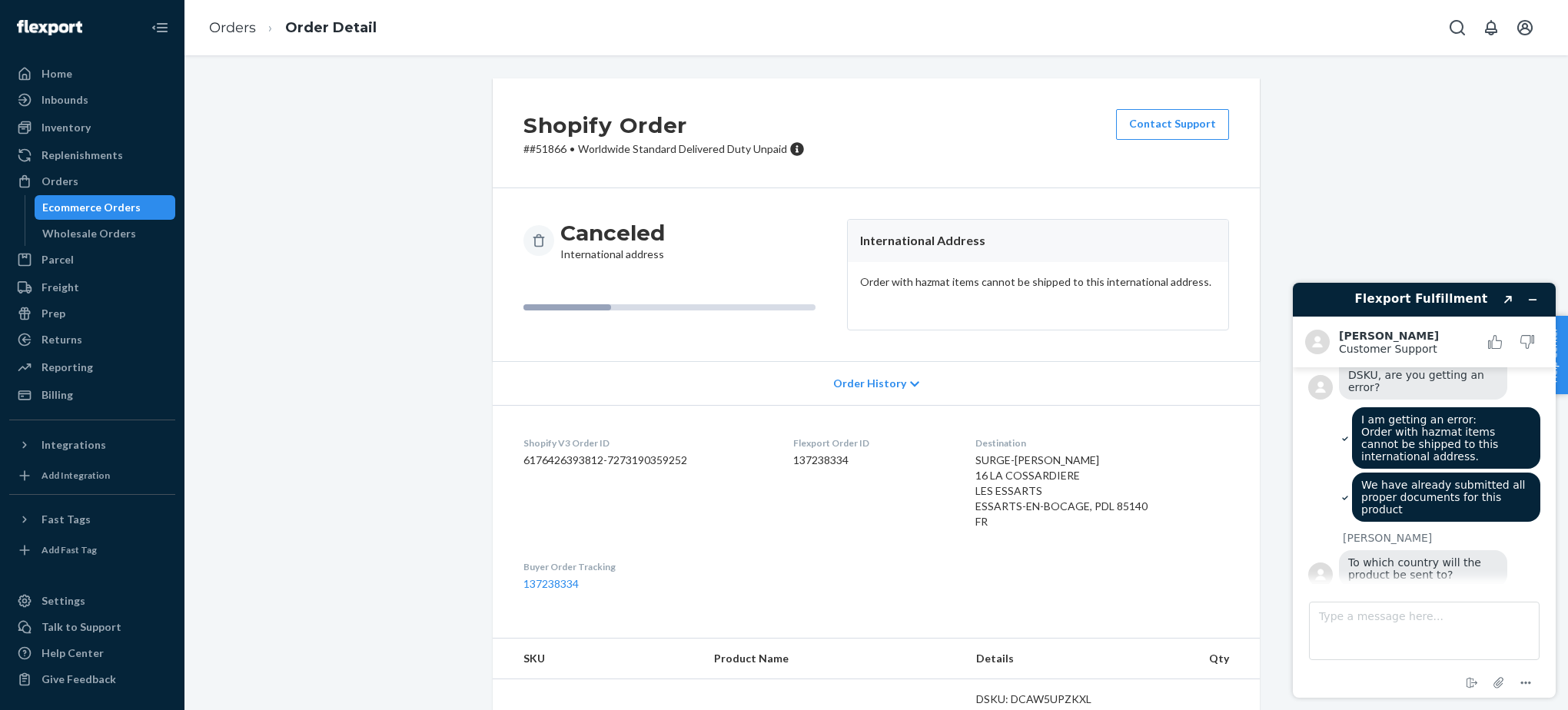
scroll to position [59, 0]
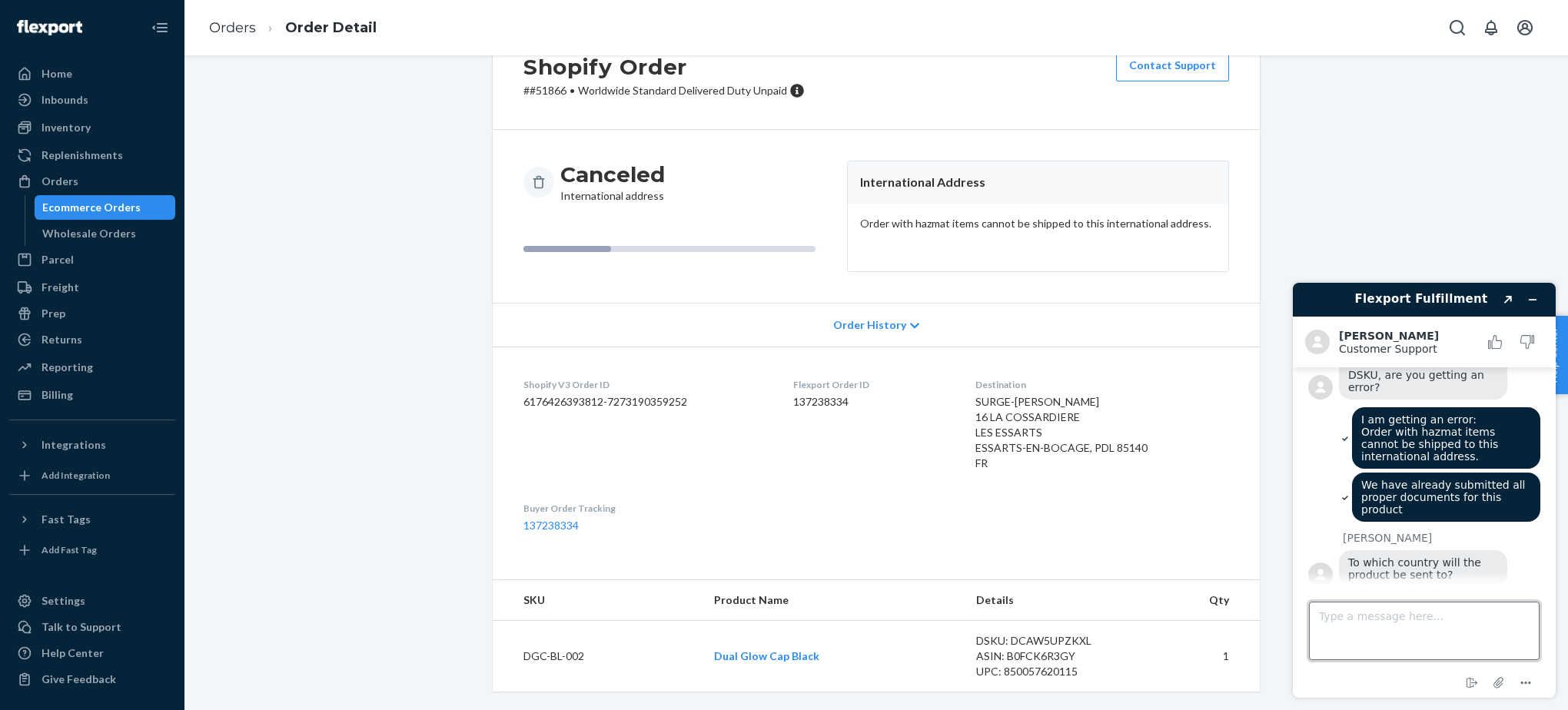
click at [1433, 629] on textarea "Type a message here..." at bounding box center [1424, 630] width 231 height 59
click at [222, 32] on link "Orders" at bounding box center [232, 27] width 46 height 17
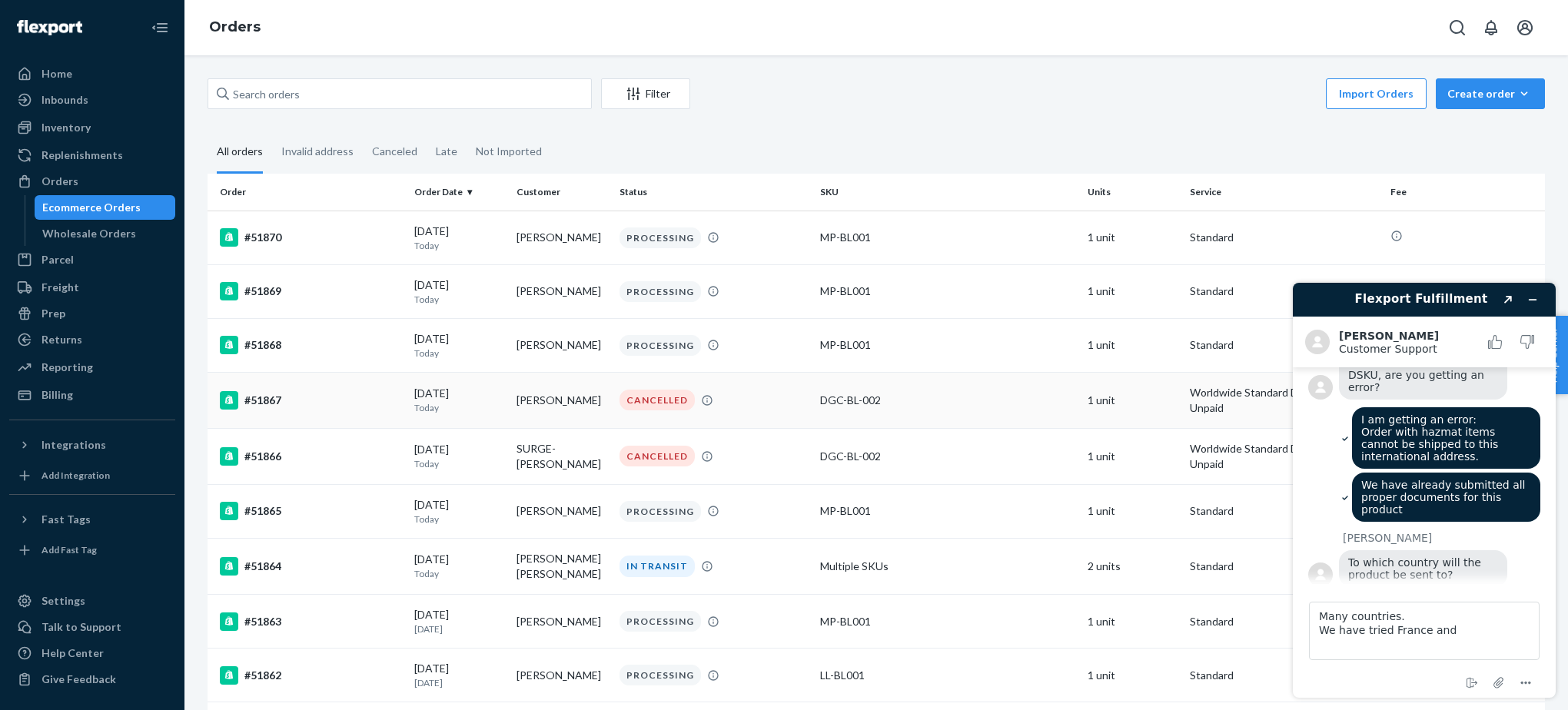
click at [693, 409] on div "CANCELLED" at bounding box center [714, 400] width 195 height 21
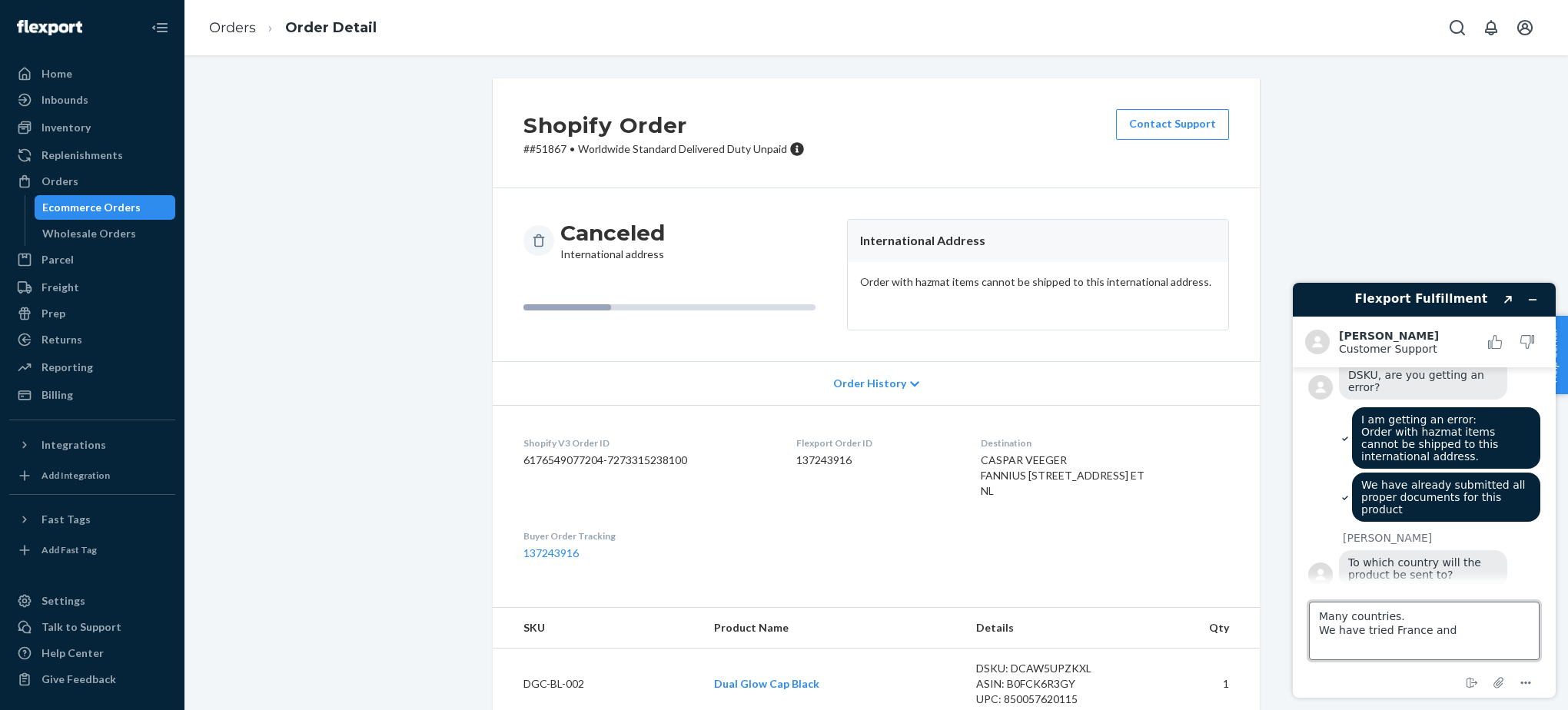
click at [1502, 633] on textarea "Many countries. We have tried France and" at bounding box center [1424, 630] width 231 height 59
type textarea "Many countries. We have tried [GEOGRAPHIC_DATA] and [GEOGRAPHIC_DATA]"
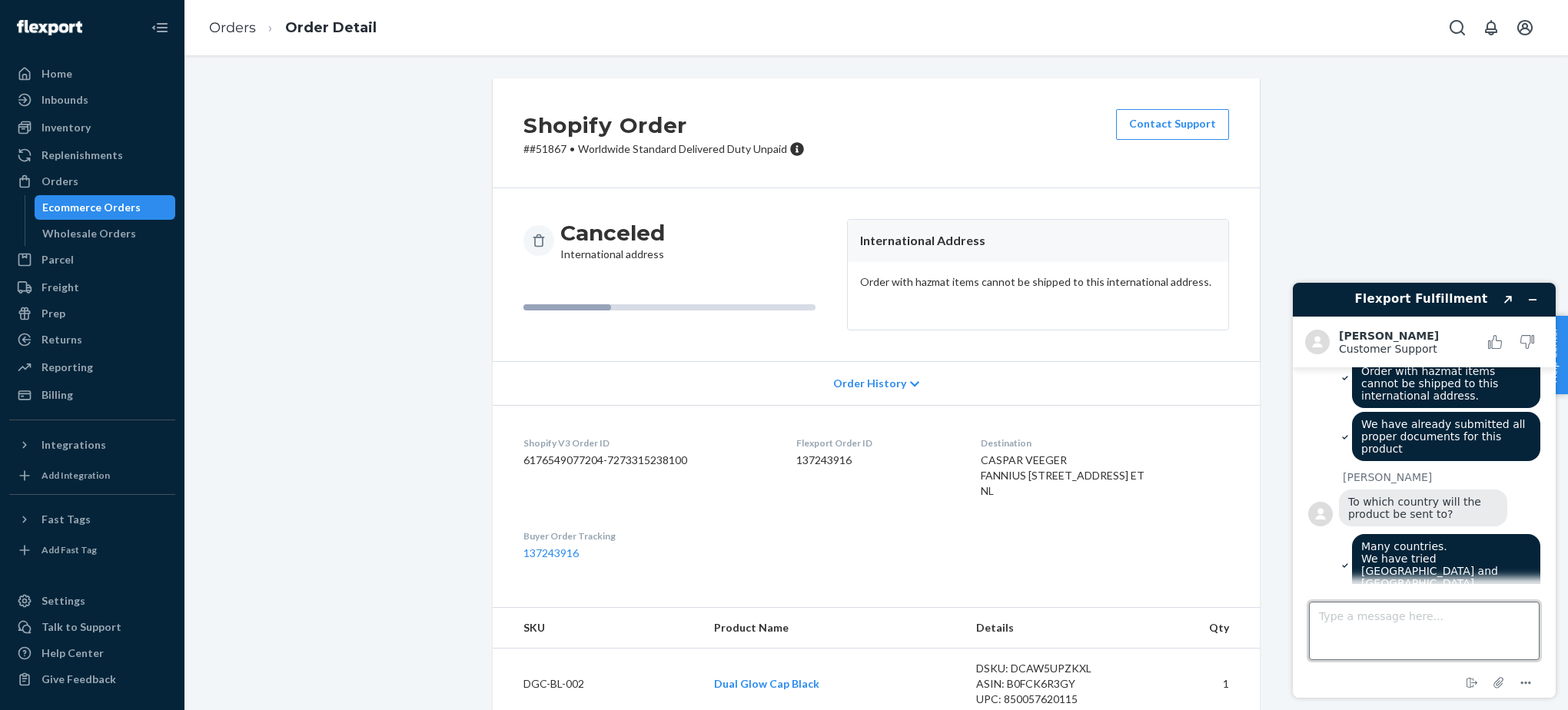
scroll to position [376, 0]
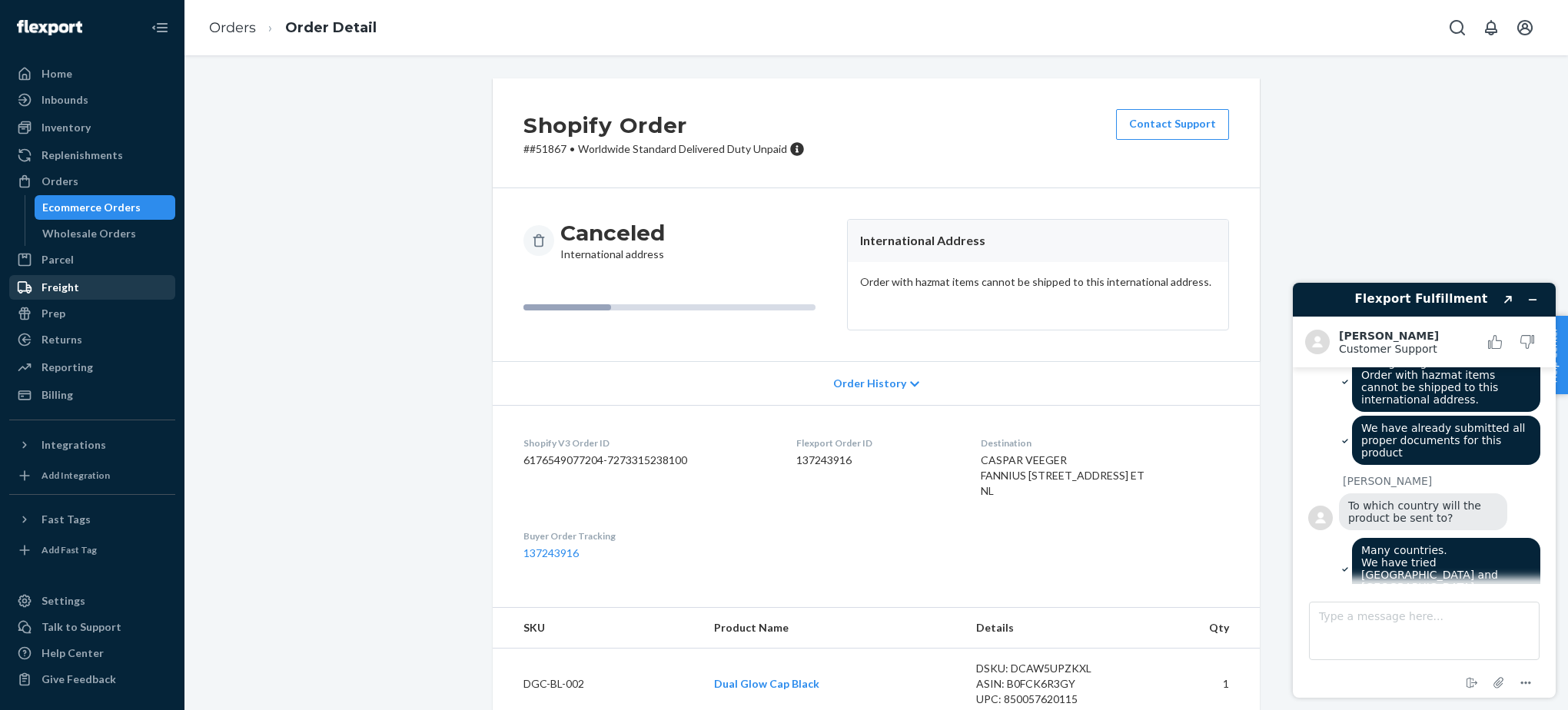
click at [173, 281] on div "Freight" at bounding box center [92, 288] width 163 height 22
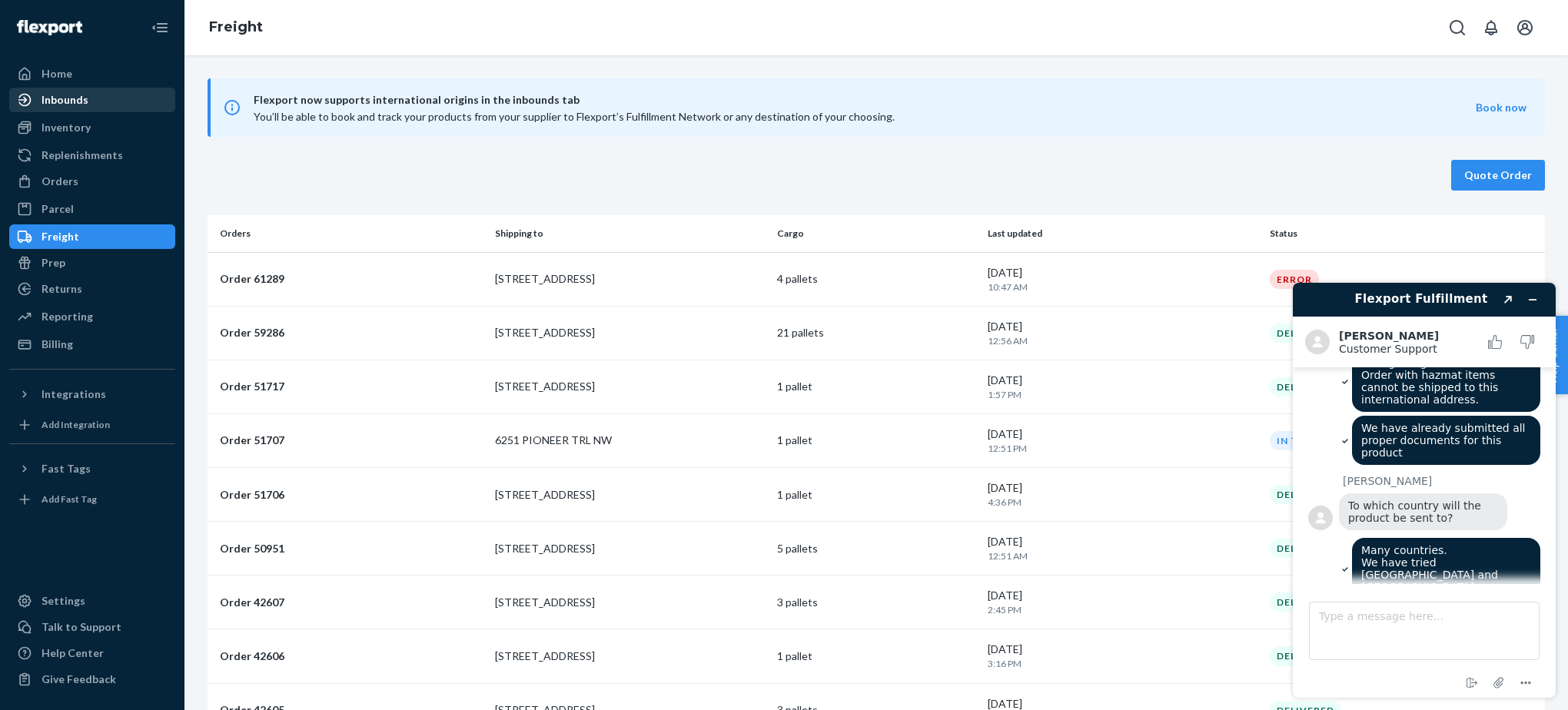
click at [71, 89] on div "Inbounds" at bounding box center [92, 100] width 163 height 22
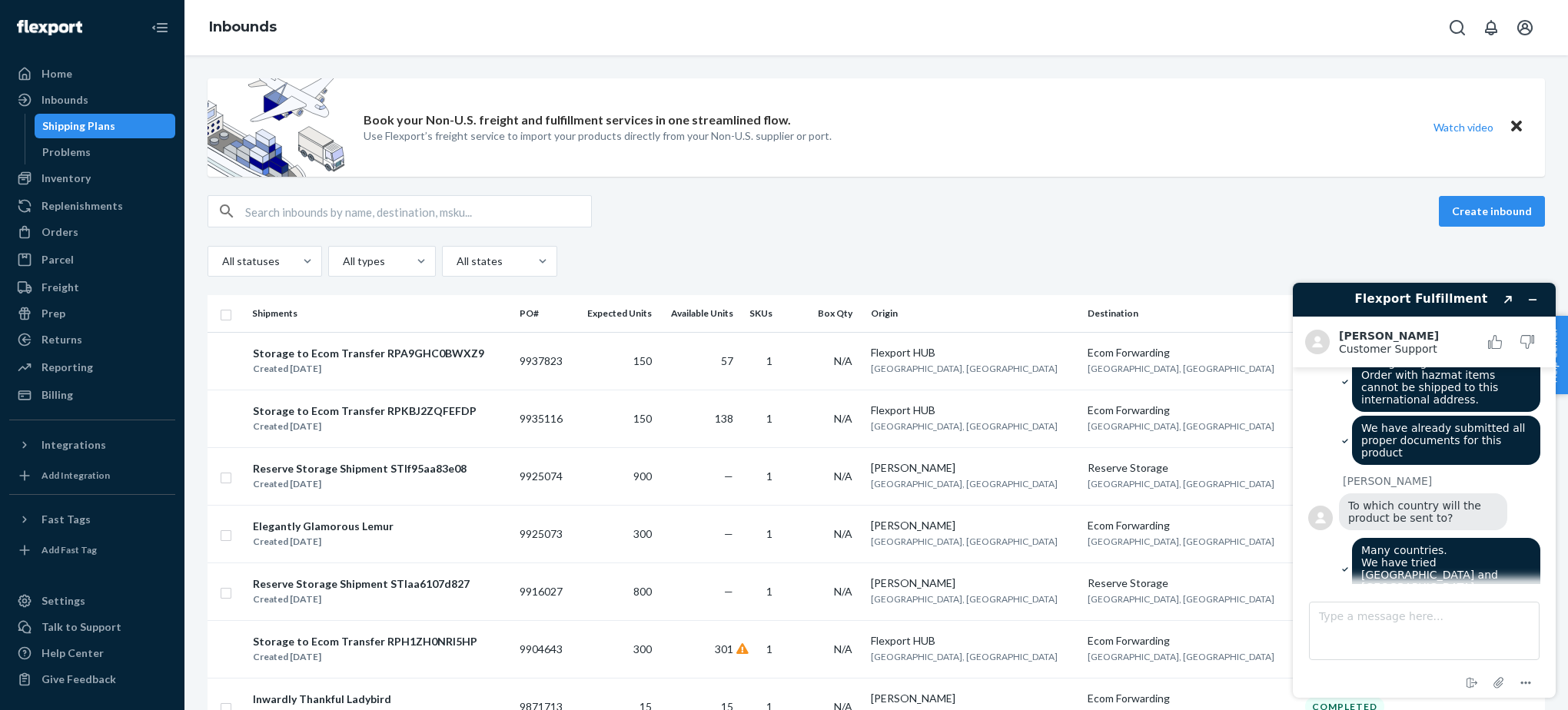
scroll to position [507, 0]
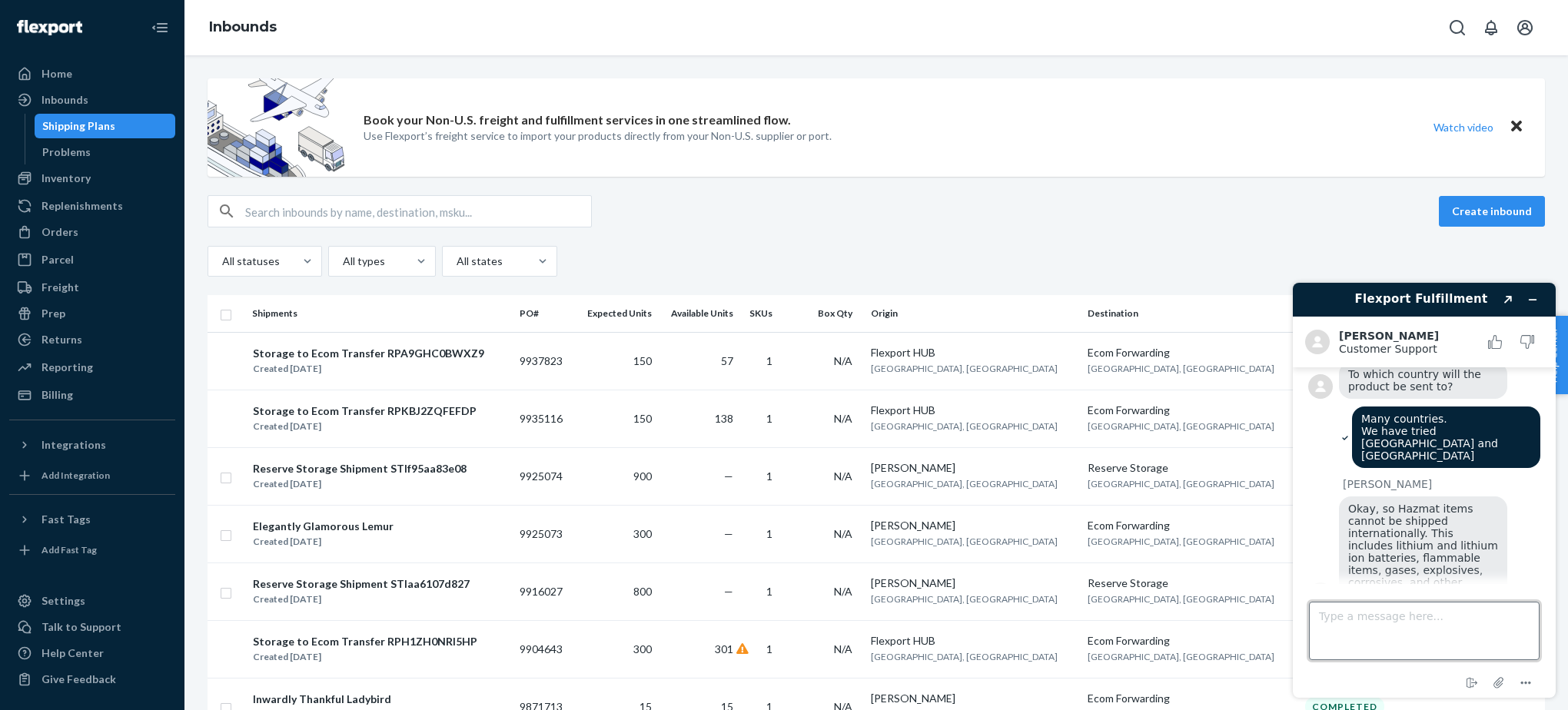
click at [1435, 625] on textarea "Type a message here..." at bounding box center [1424, 630] width 231 height 59
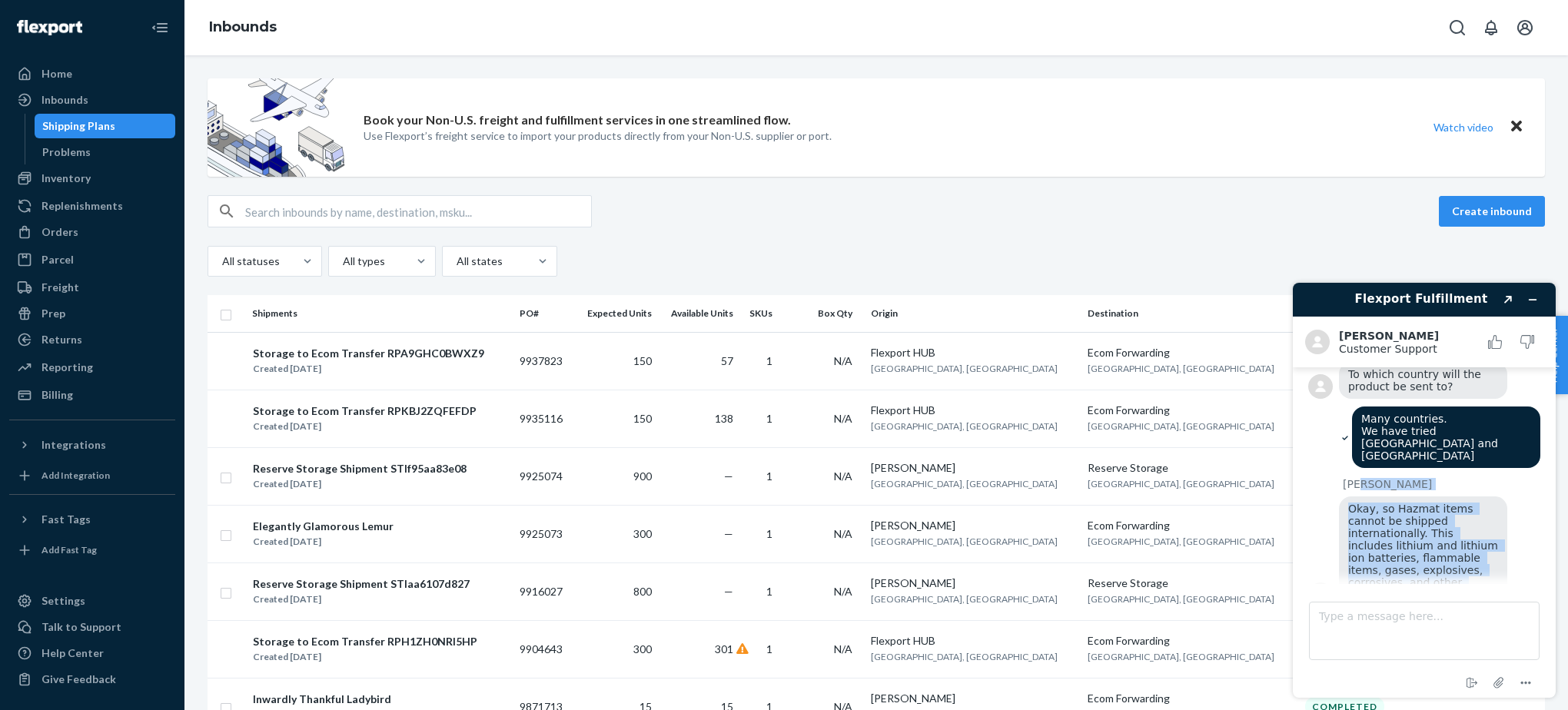
scroll to position [503, 0]
drag, startPoint x: 1482, startPoint y: 557, endPoint x: 1351, endPoint y: 488, distance: 148.1
click at [1351, 501] on div "Okay, so Hazmat items cannot be shipped internationally. This includes lithium …" at bounding box center [1423, 556] width 168 height 110
copy span "Okay, so Hazmat items cannot be shipped internationally. This includes lithium …"
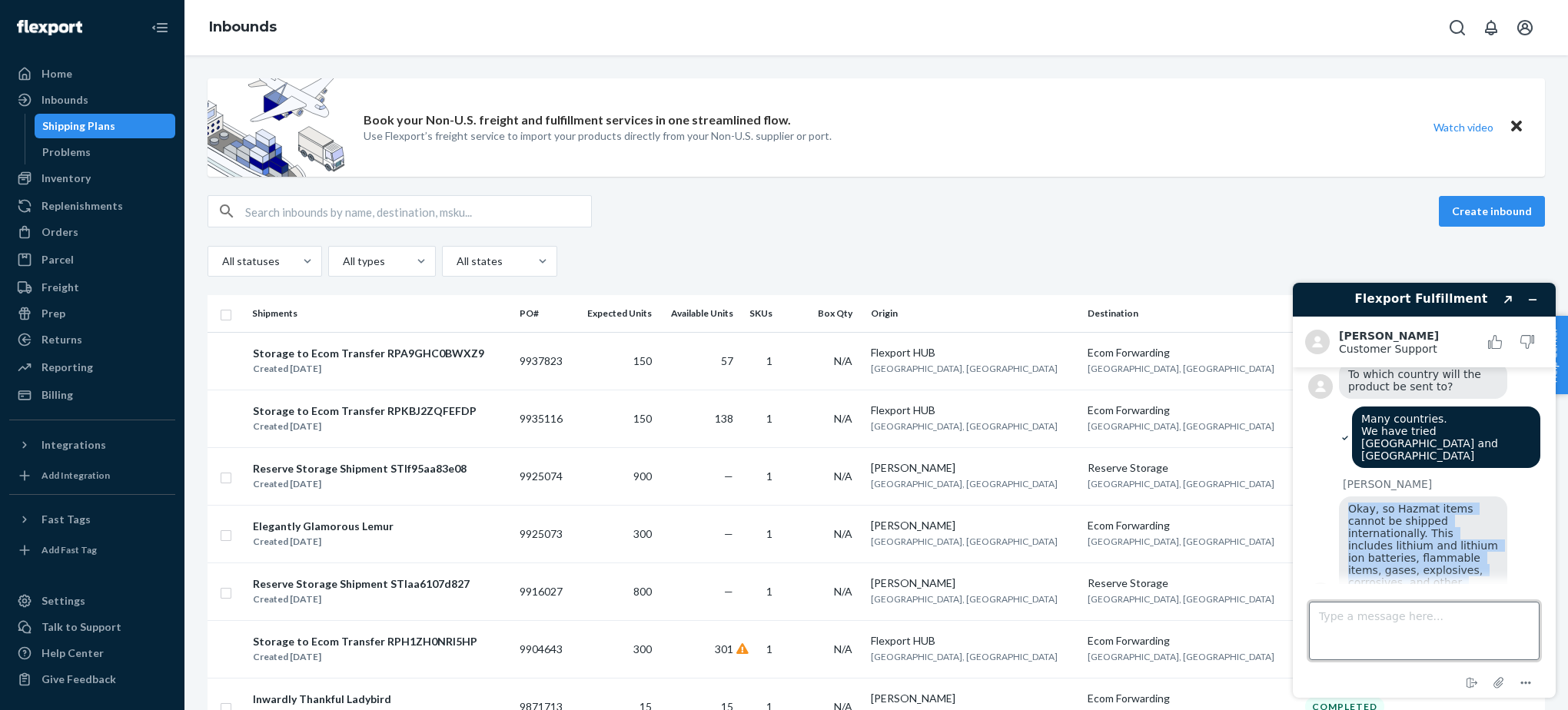
click at [1388, 615] on textarea "Type a message here..." at bounding box center [1424, 630] width 231 height 59
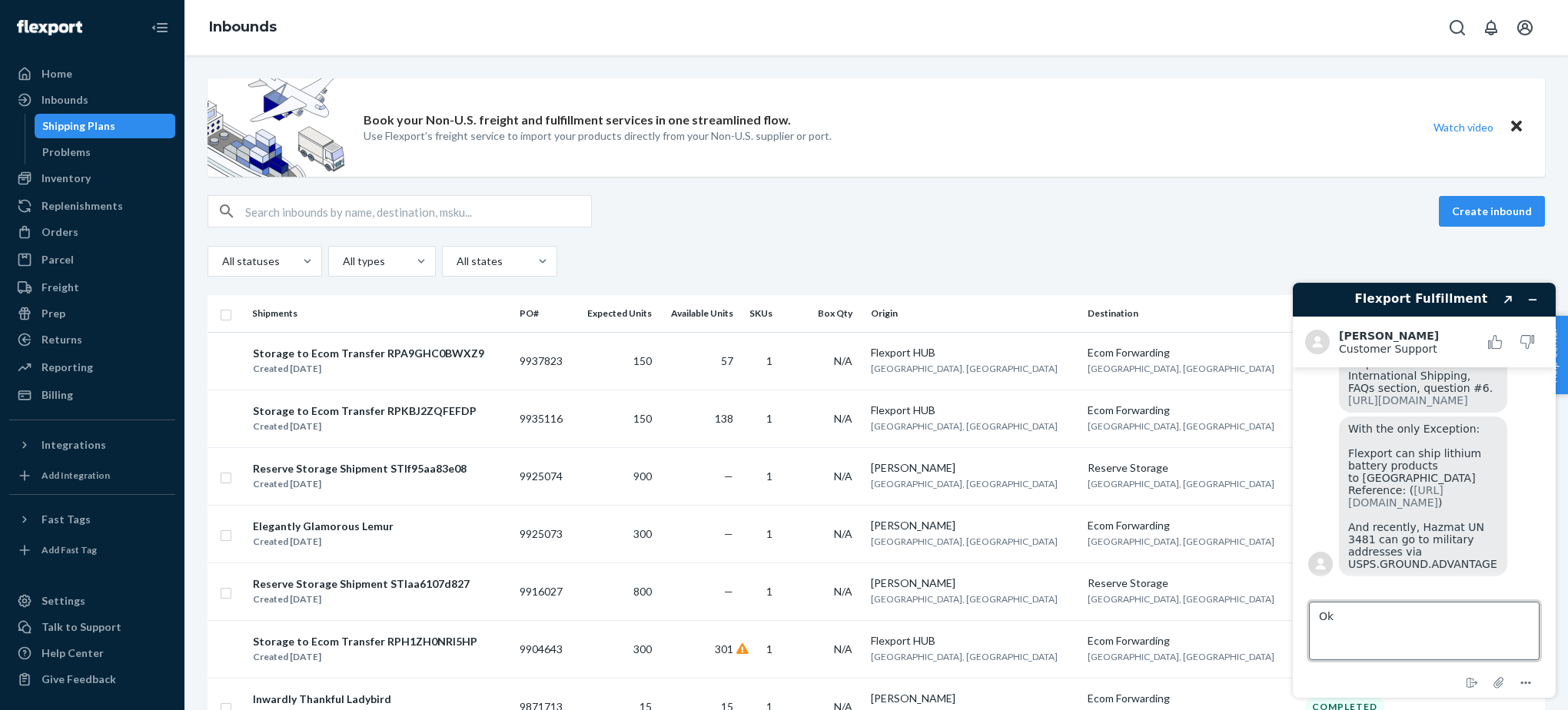
scroll to position [847, 0]
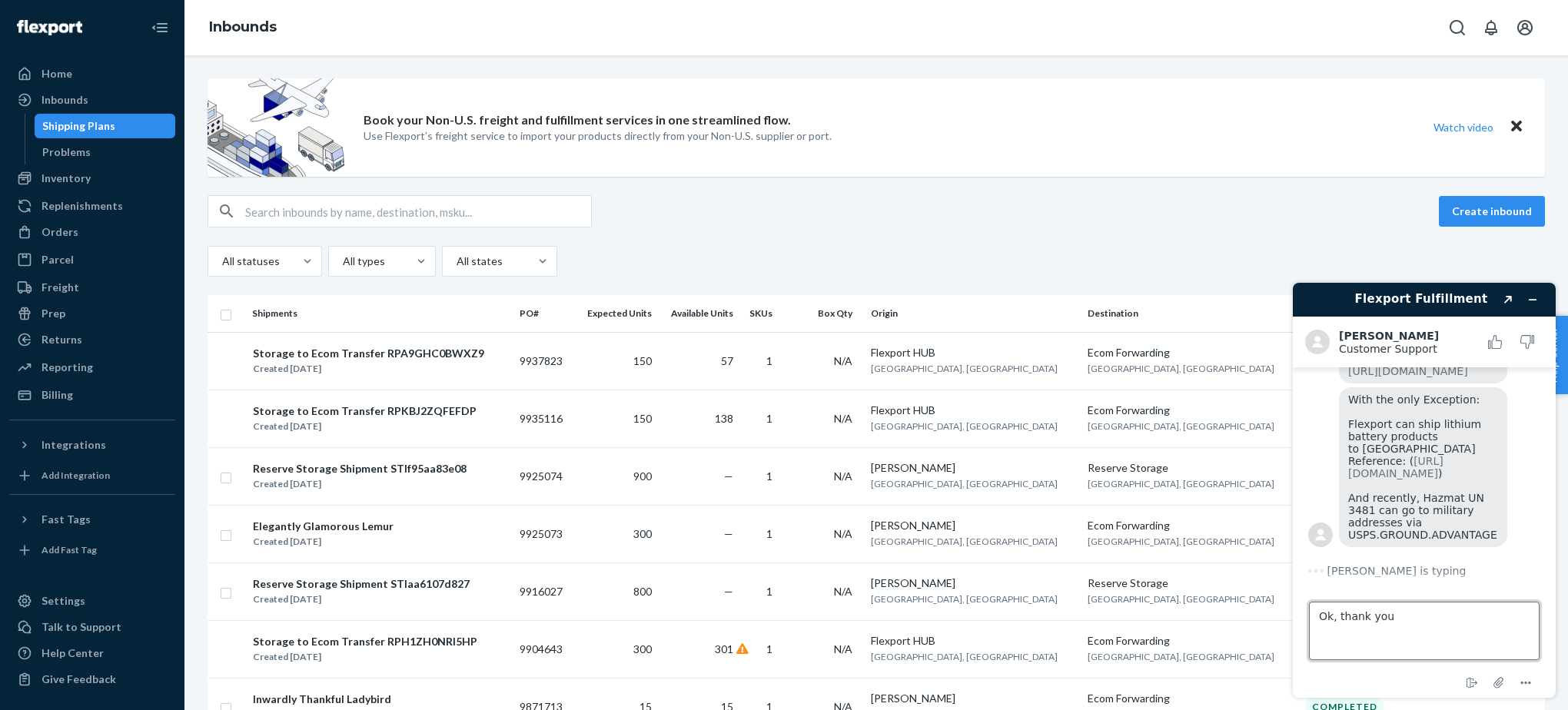
type textarea "Ok, thank you."
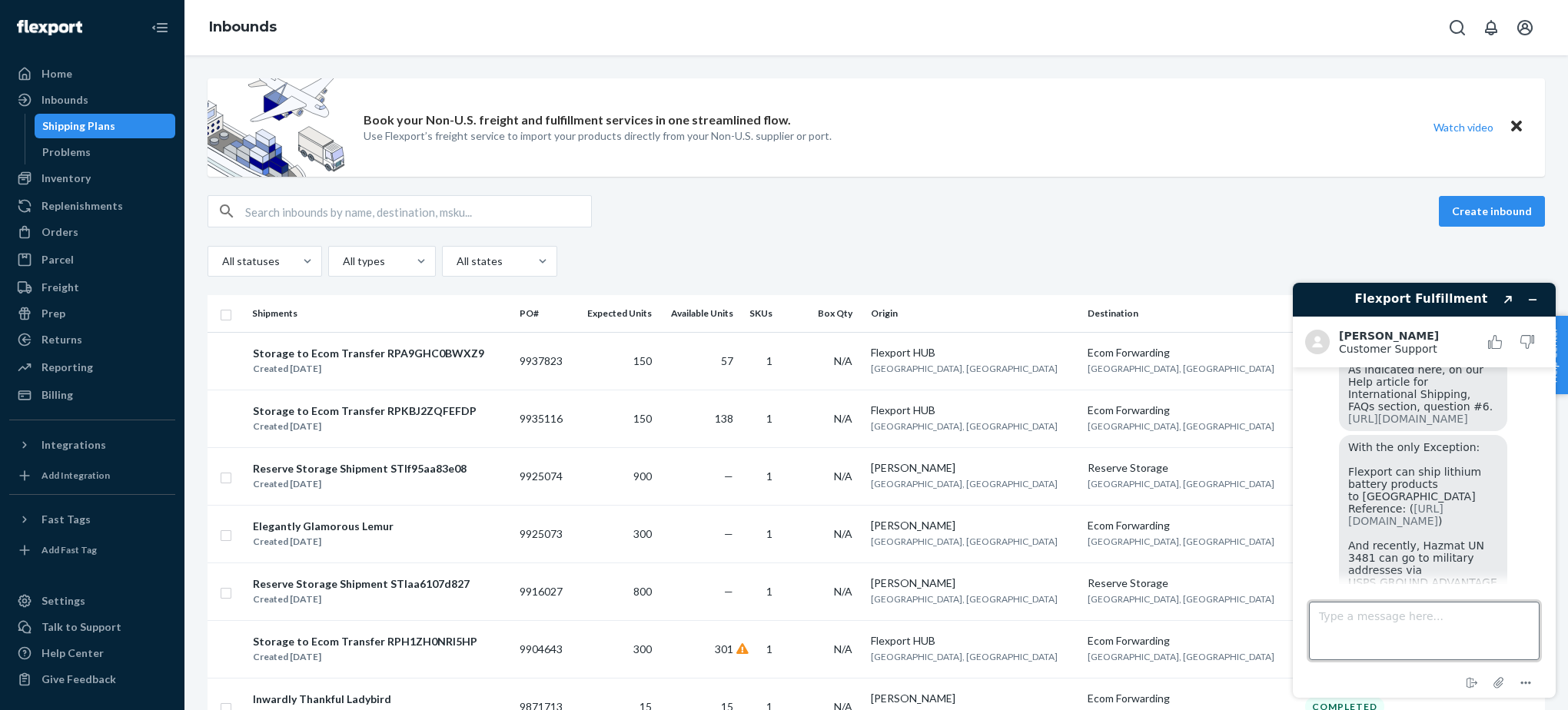
scroll to position [760, 0]
click at [1405, 424] on link "[URL][DOMAIN_NAME]" at bounding box center [1408, 420] width 120 height 12
click at [1455, 473] on button "1 new message" at bounding box center [1424, 475] width 135 height 29
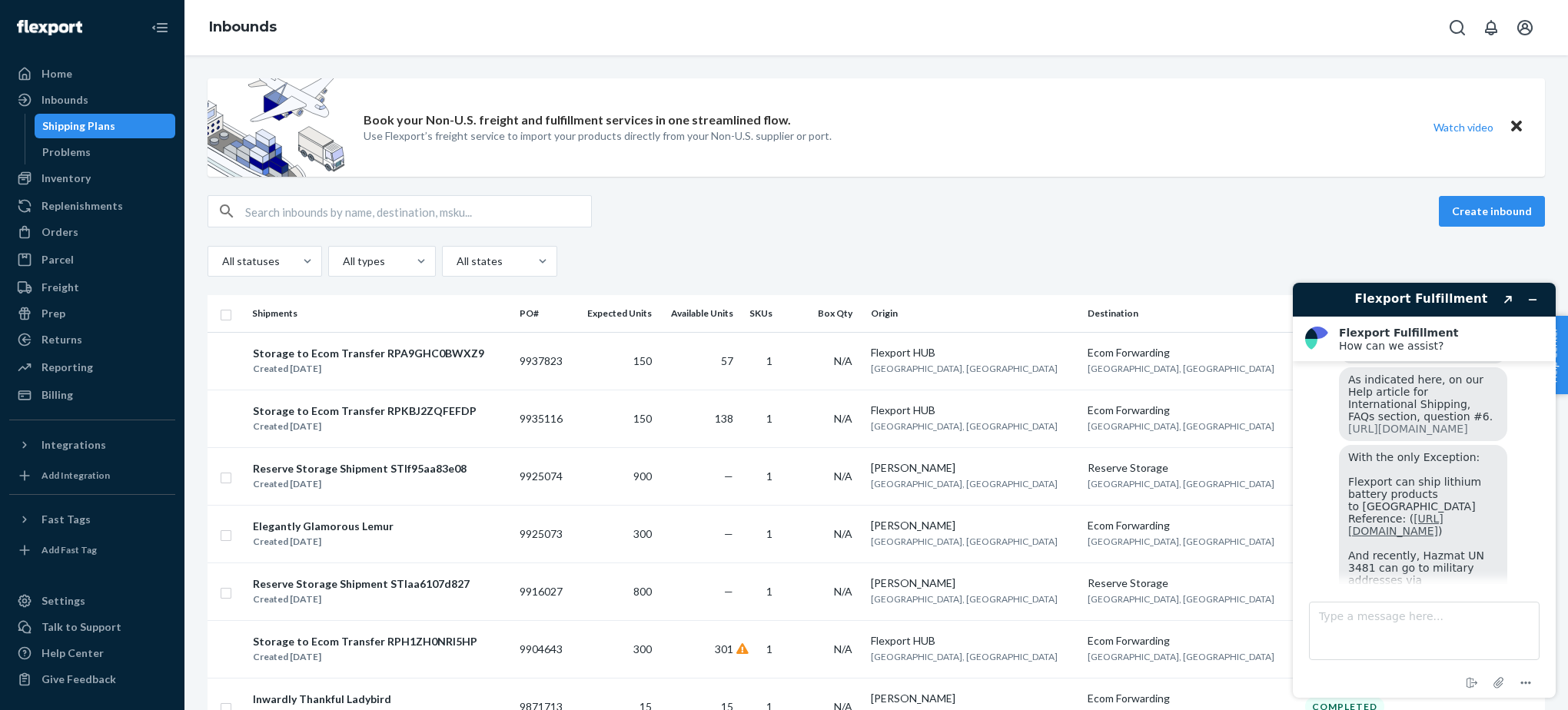
scroll to position [1102, 0]
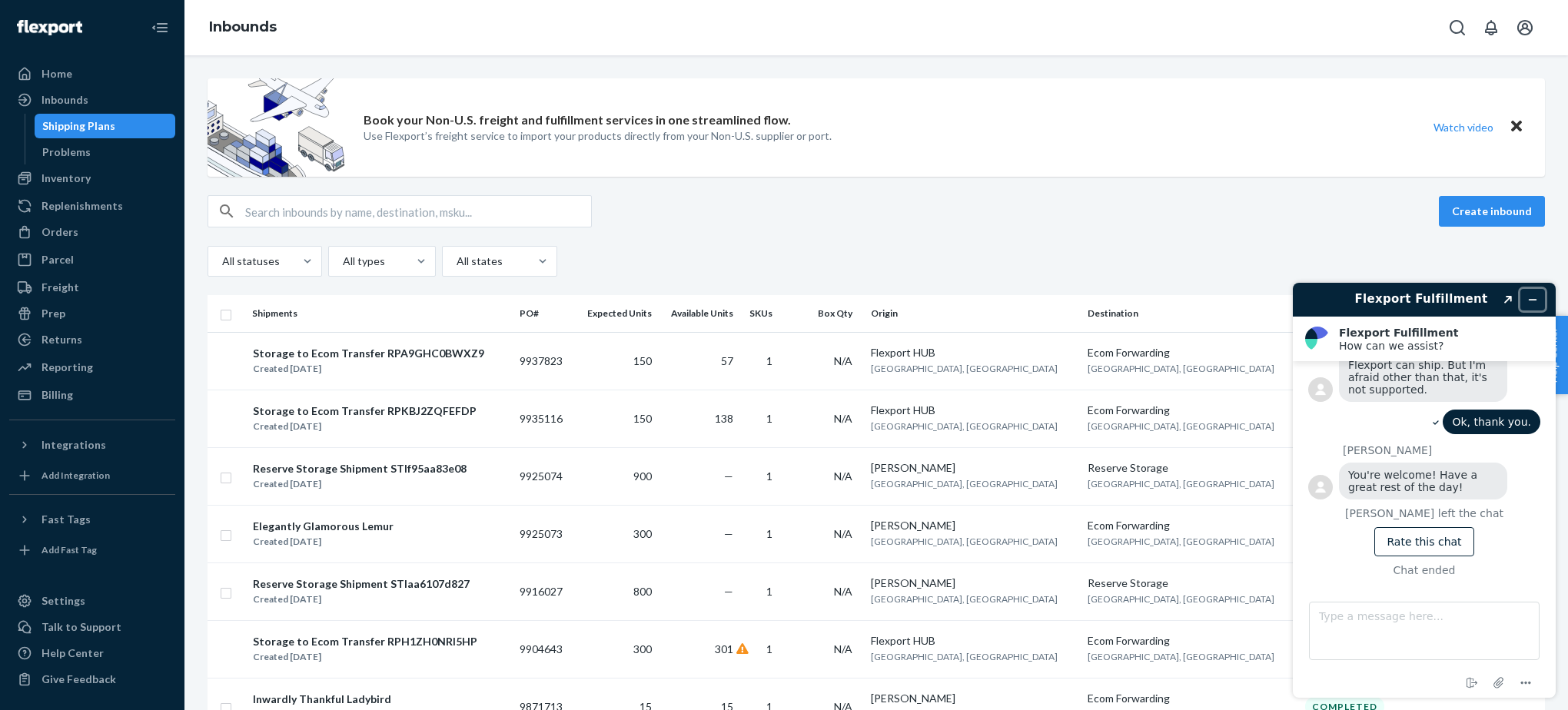
click at [1541, 297] on button "Minimize widget" at bounding box center [1533, 300] width 25 height 22
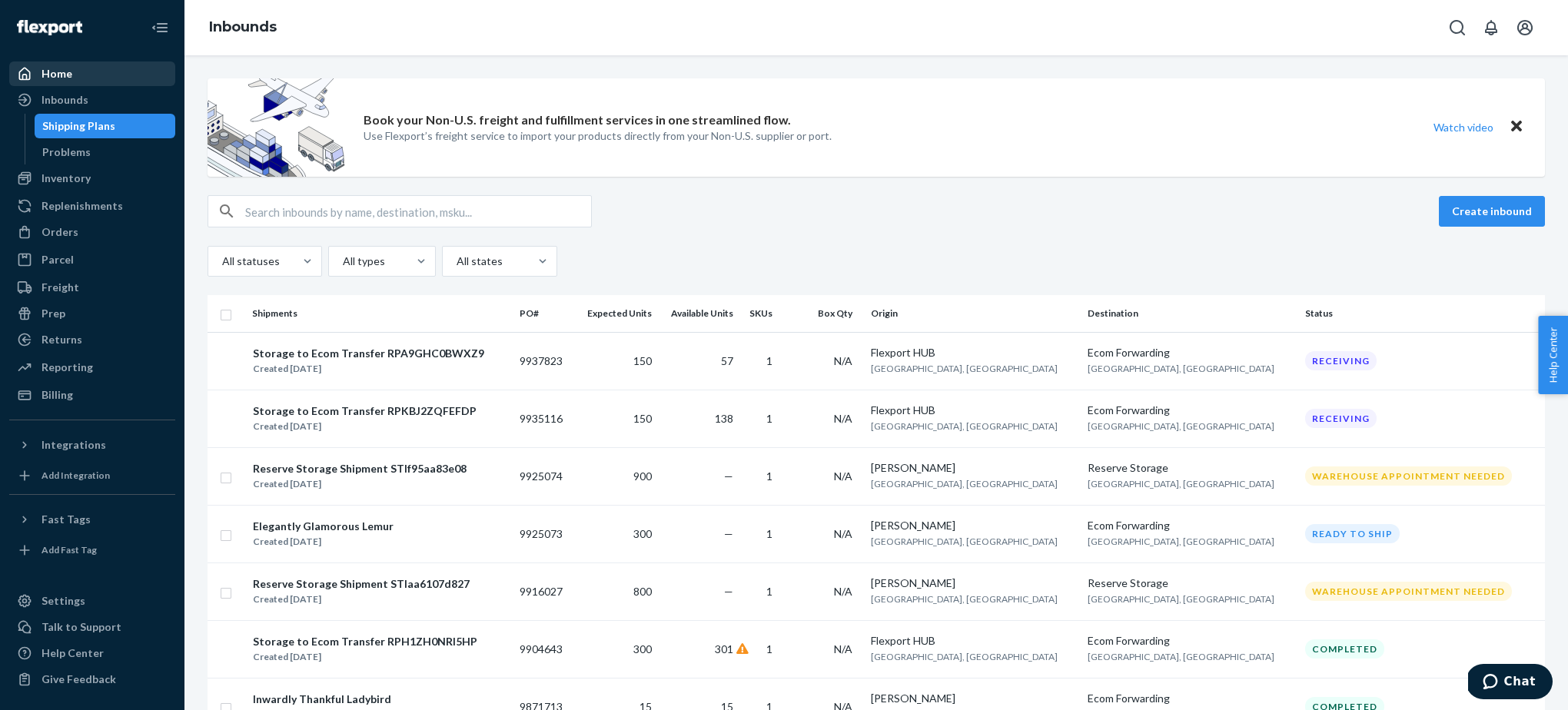
click at [76, 82] on div "Home" at bounding box center [92, 74] width 163 height 22
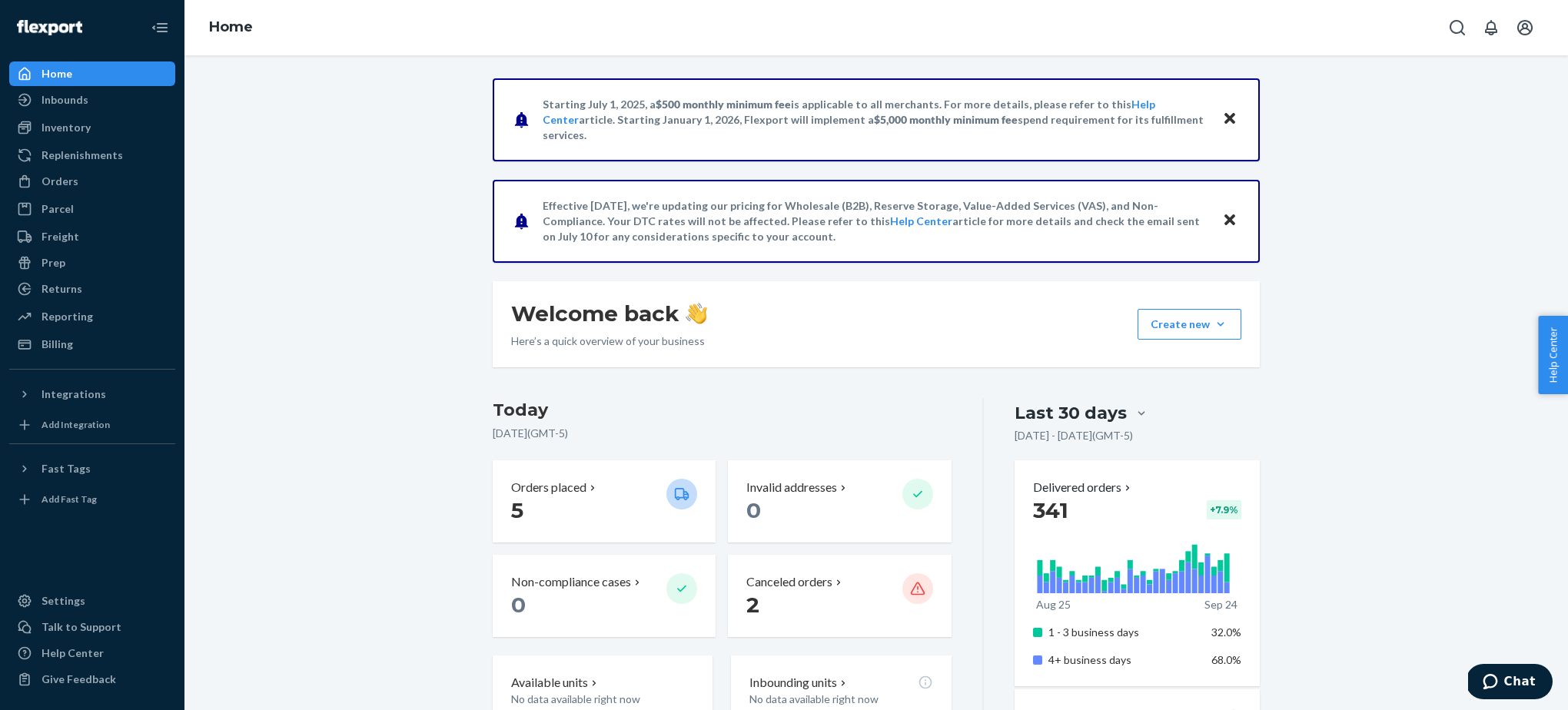
click at [389, 231] on div "Starting [DATE], a $500 monthly minimum fee is applicable to all merchants. For…" at bounding box center [876, 720] width 1360 height 1284
click at [103, 102] on div "Inbounds" at bounding box center [92, 100] width 163 height 22
